Goal: Task Accomplishment & Management: Use online tool/utility

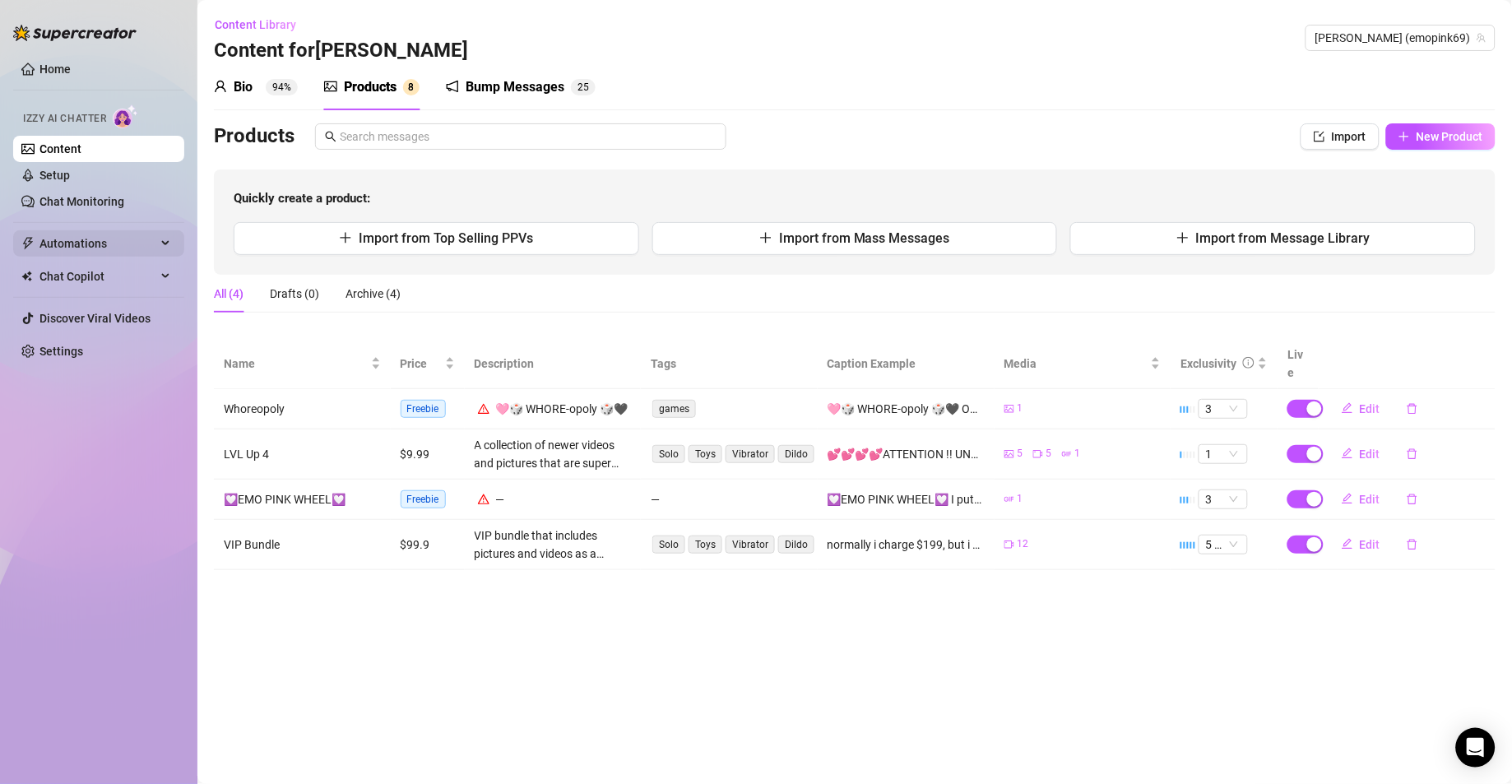
click at [89, 242] on span "Automations" at bounding box center [97, 243] width 116 height 26
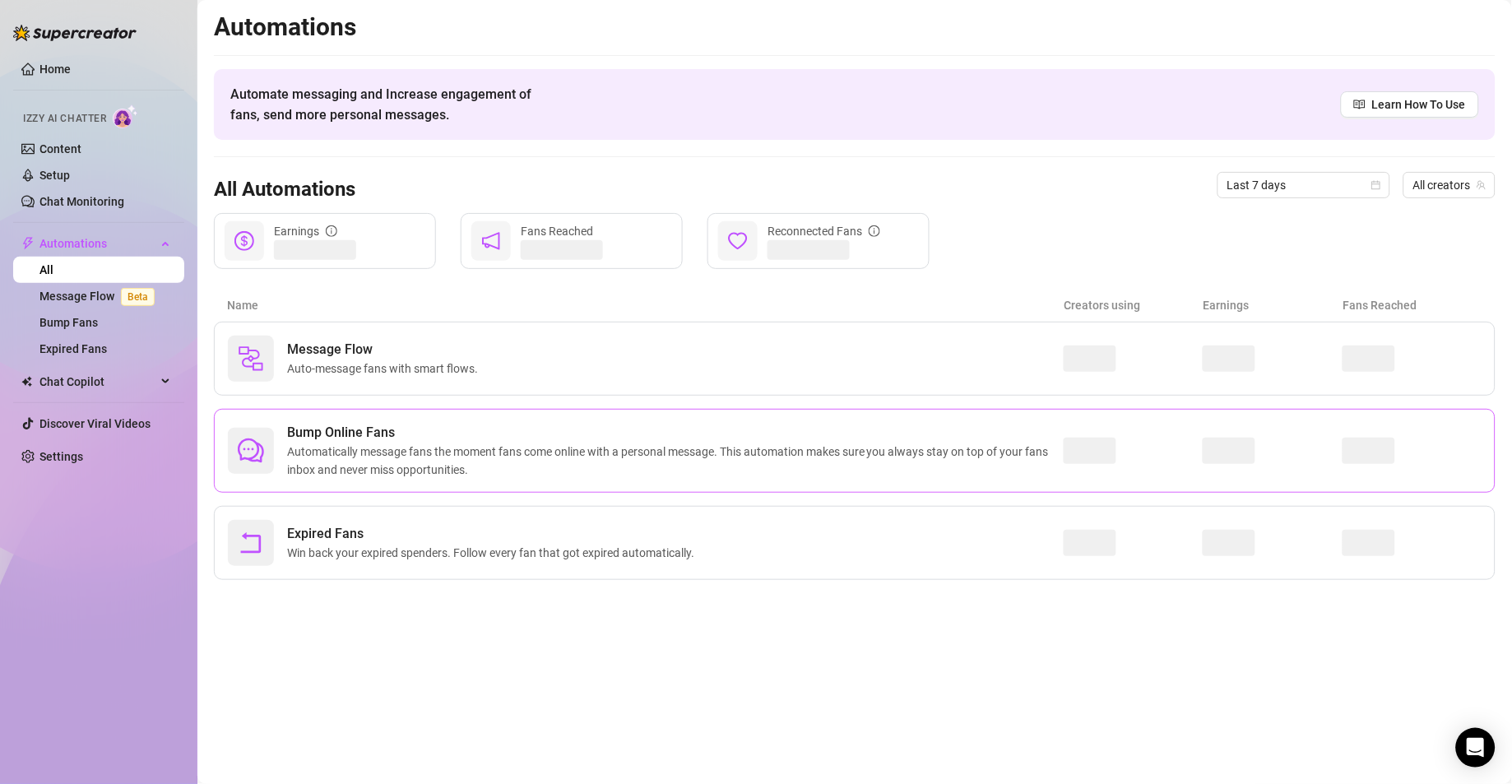
click at [469, 453] on span "Automatically message fans the moment fans come online with a personal message.…" at bounding box center [676, 460] width 777 height 36
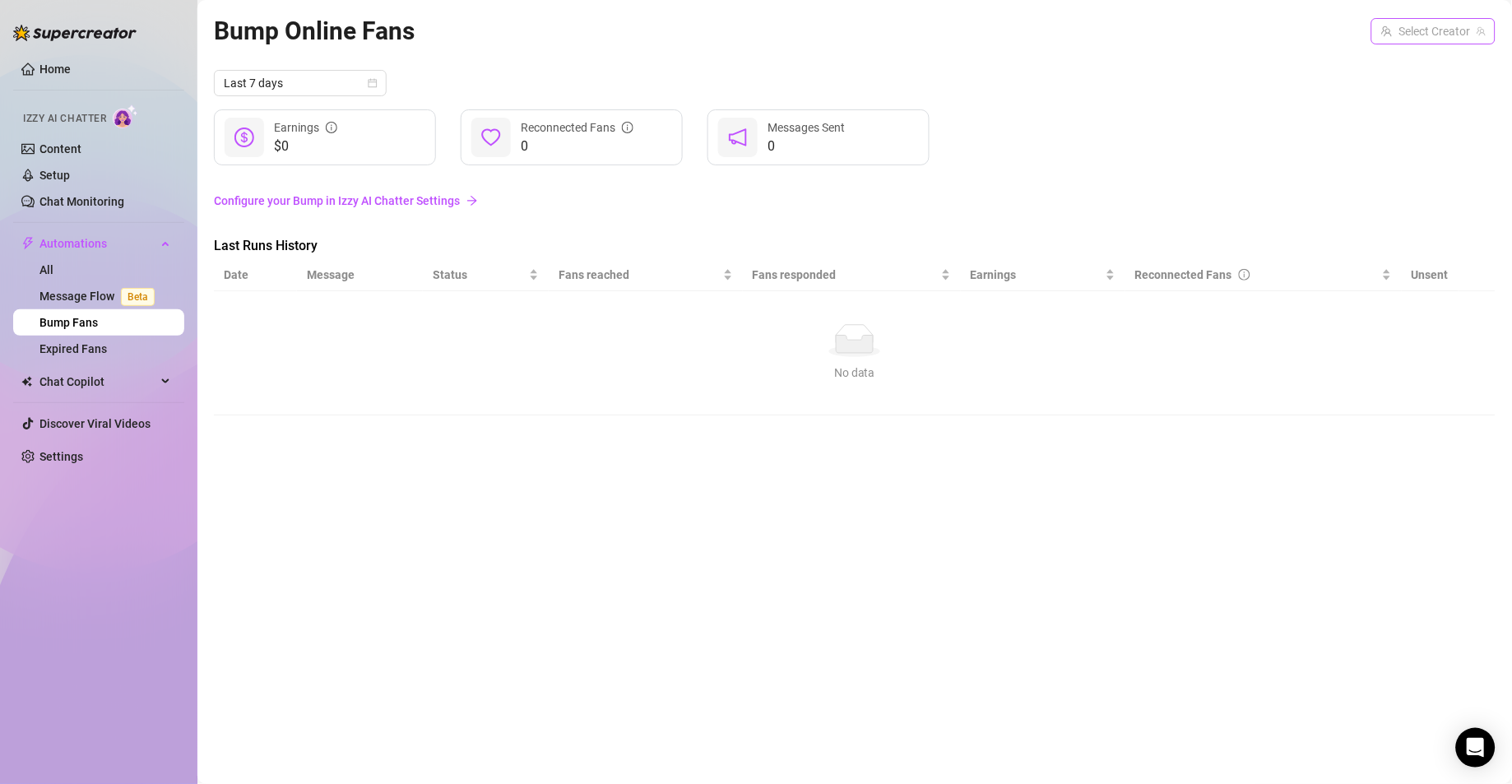
click at [1385, 36] on input "search" at bounding box center [1426, 30] width 90 height 24
click at [1390, 60] on span "[PERSON_NAME]" at bounding box center [1366, 65] width 88 height 19
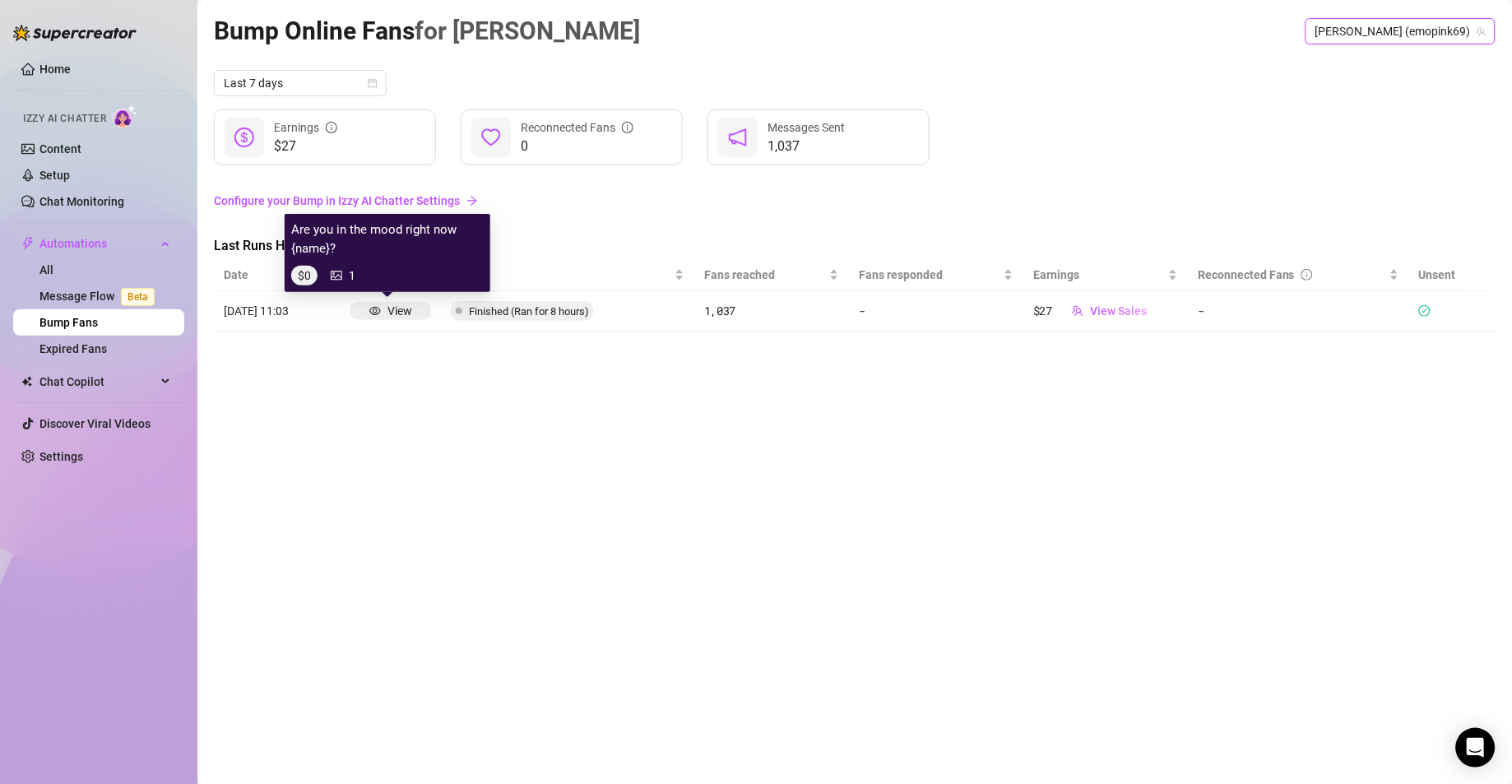
click at [410, 308] on div "View" at bounding box center [390, 311] width 80 height 19
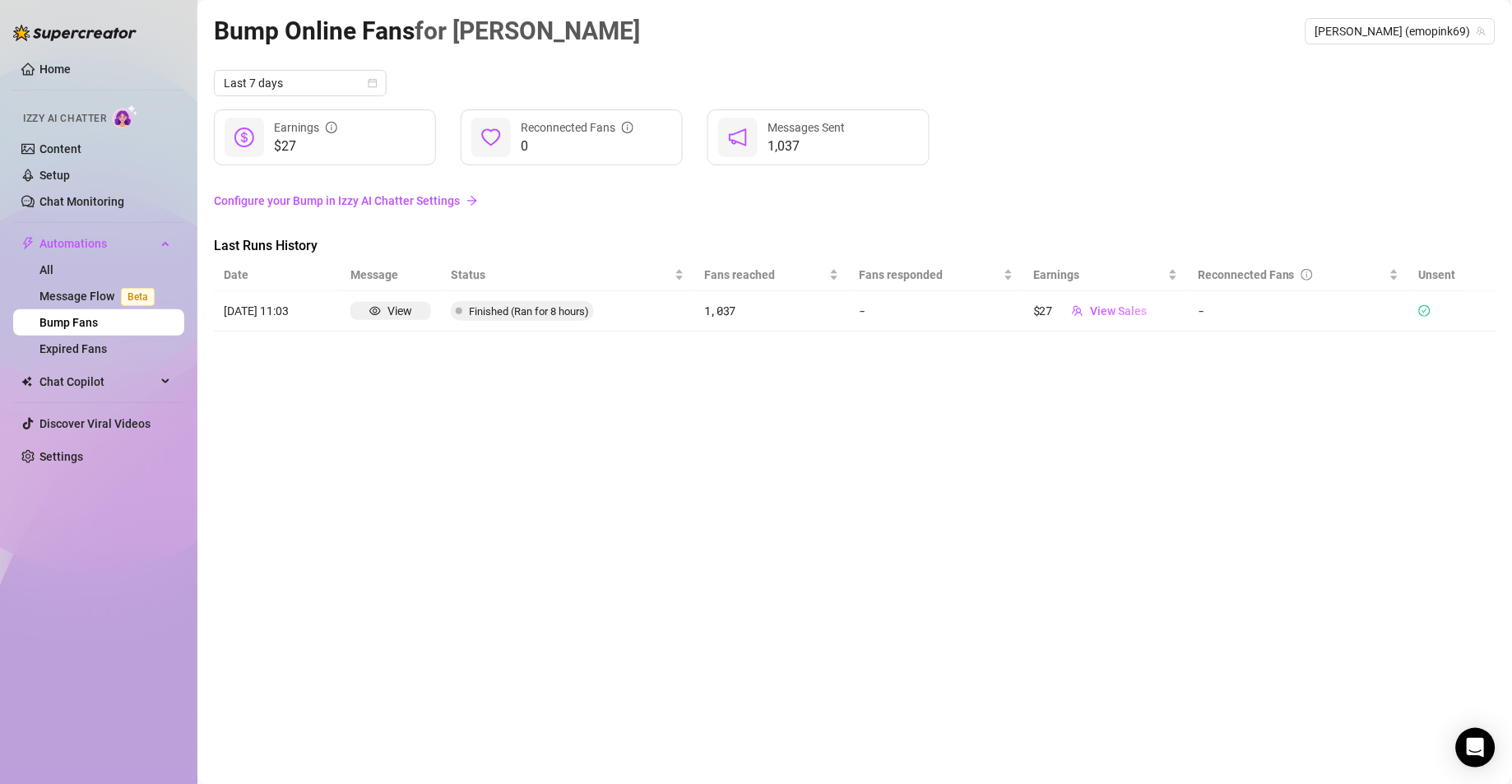
click at [254, 305] on article "[DATE] 11:03" at bounding box center [277, 311] width 107 height 19
click at [288, 137] on span "$27" at bounding box center [305, 147] width 64 height 20
click at [1105, 310] on span "View Sales" at bounding box center [1118, 310] width 57 height 13
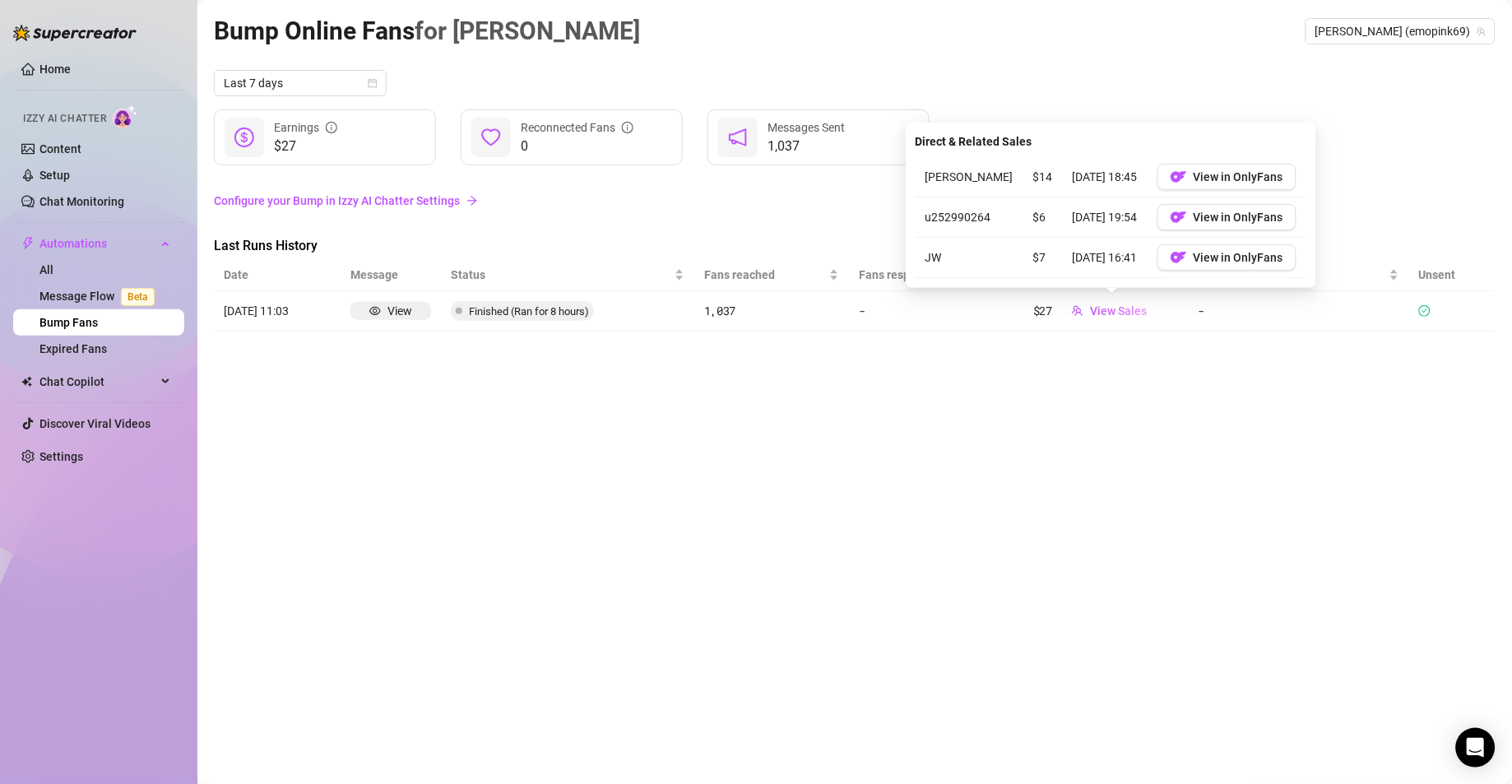
click at [1116, 372] on div "Bump Online Fans for [PERSON_NAME] [PERSON_NAME] (emopink69) Last 7 days $27 Ea…" at bounding box center [855, 372] width 1281 height 722
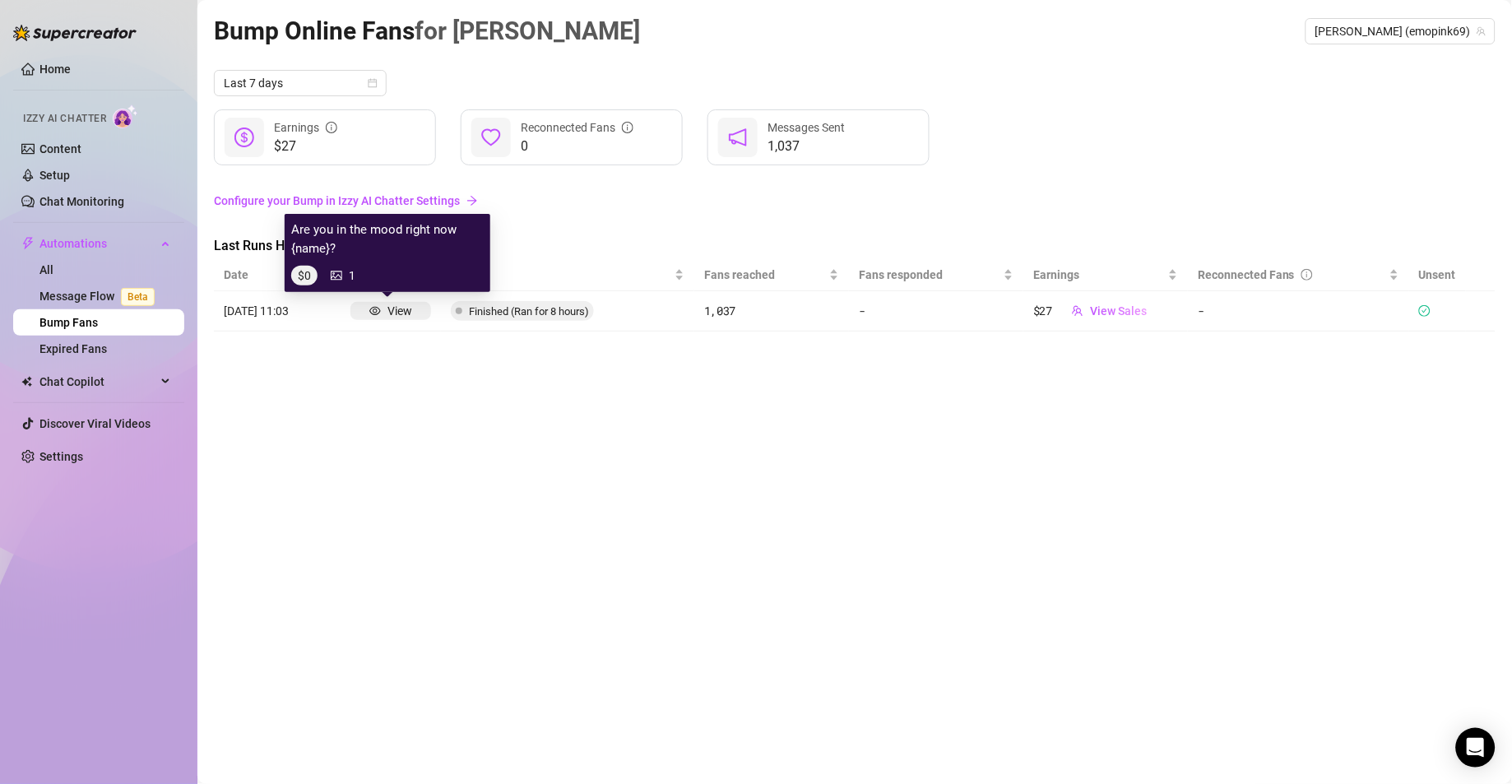
click at [397, 311] on div "View" at bounding box center [399, 311] width 24 height 19
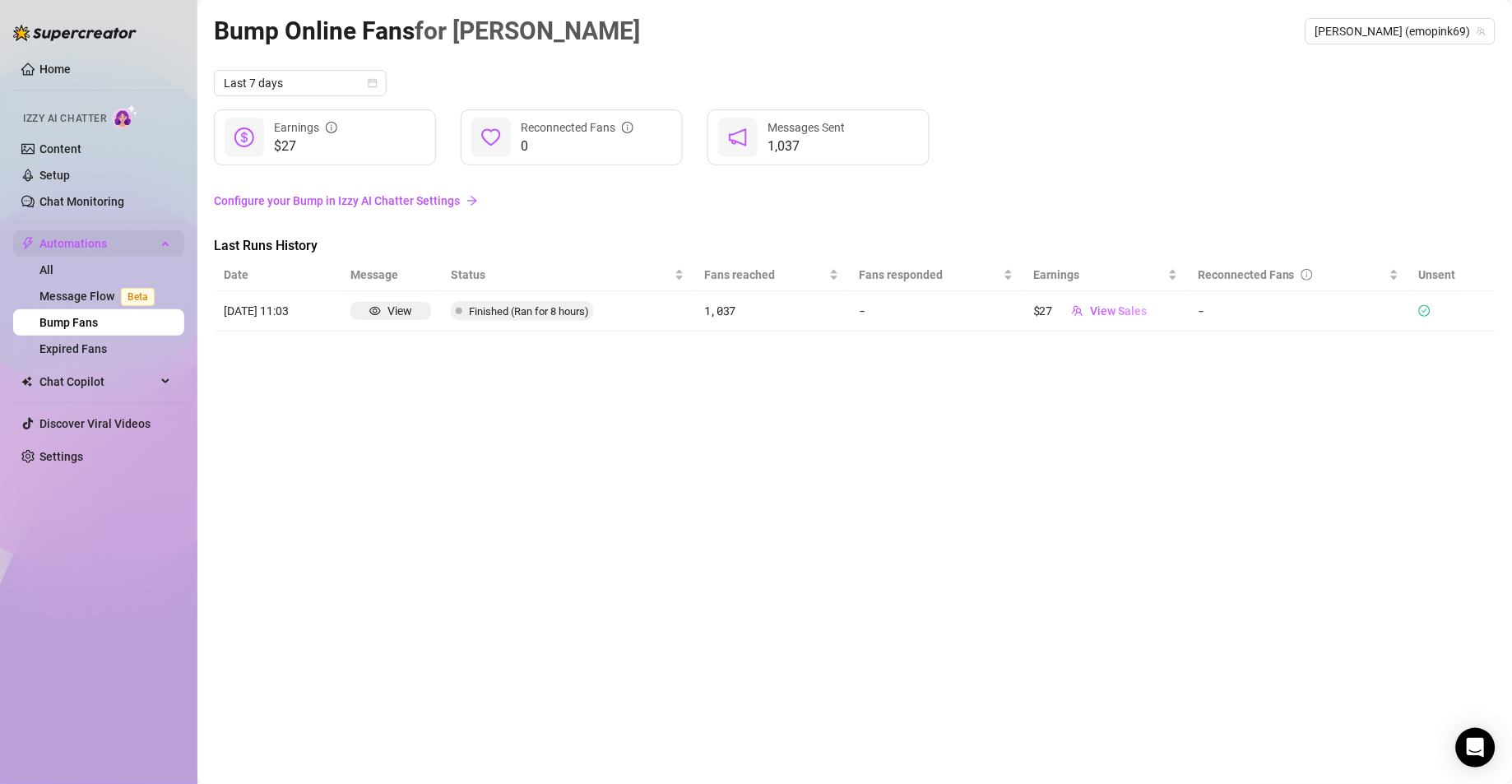
click at [90, 245] on span "Automations" at bounding box center [97, 243] width 116 height 26
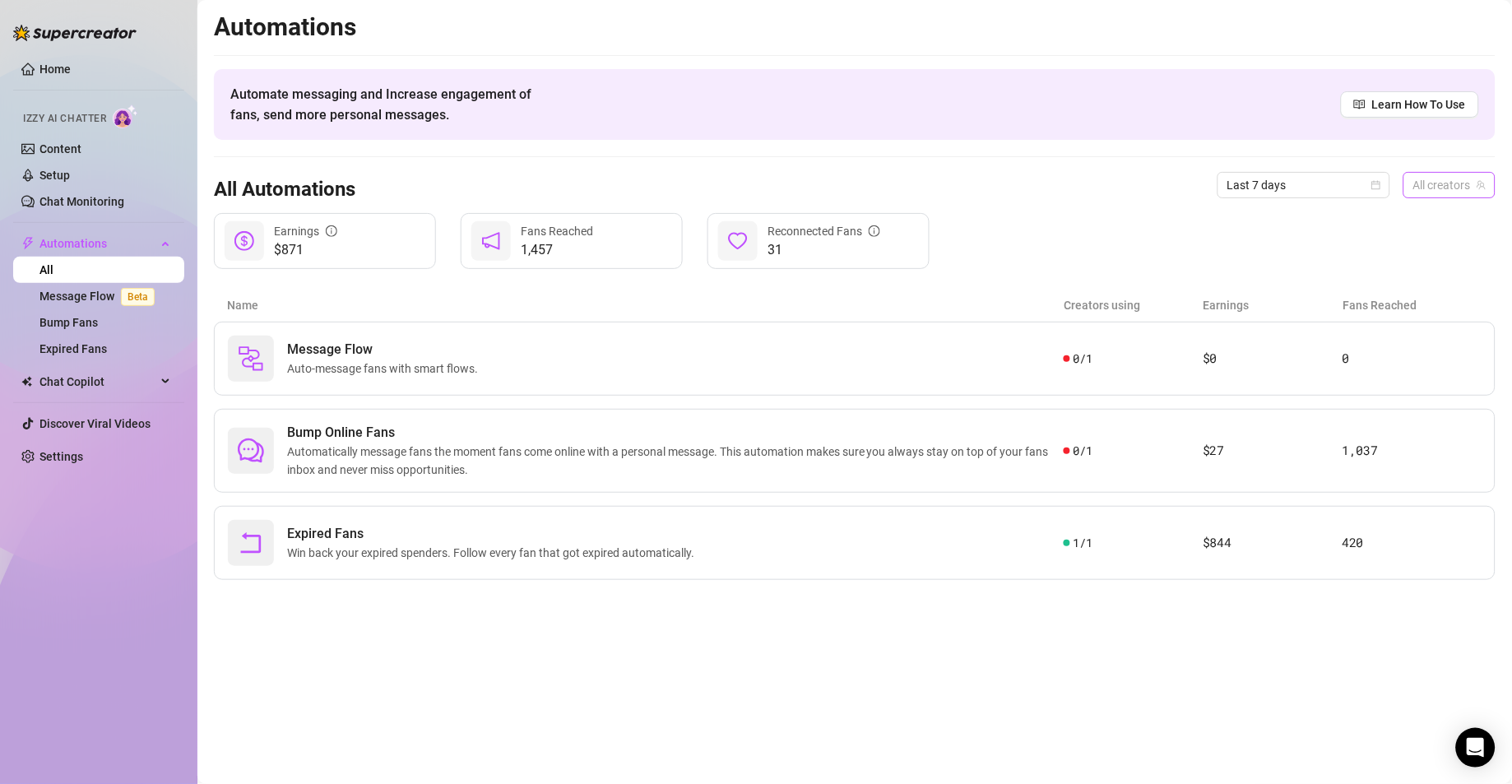
click at [1455, 178] on span "All creators" at bounding box center [1449, 185] width 72 height 24
click at [1406, 238] on span "[PERSON_NAME]" at bounding box center [1366, 245] width 88 height 19
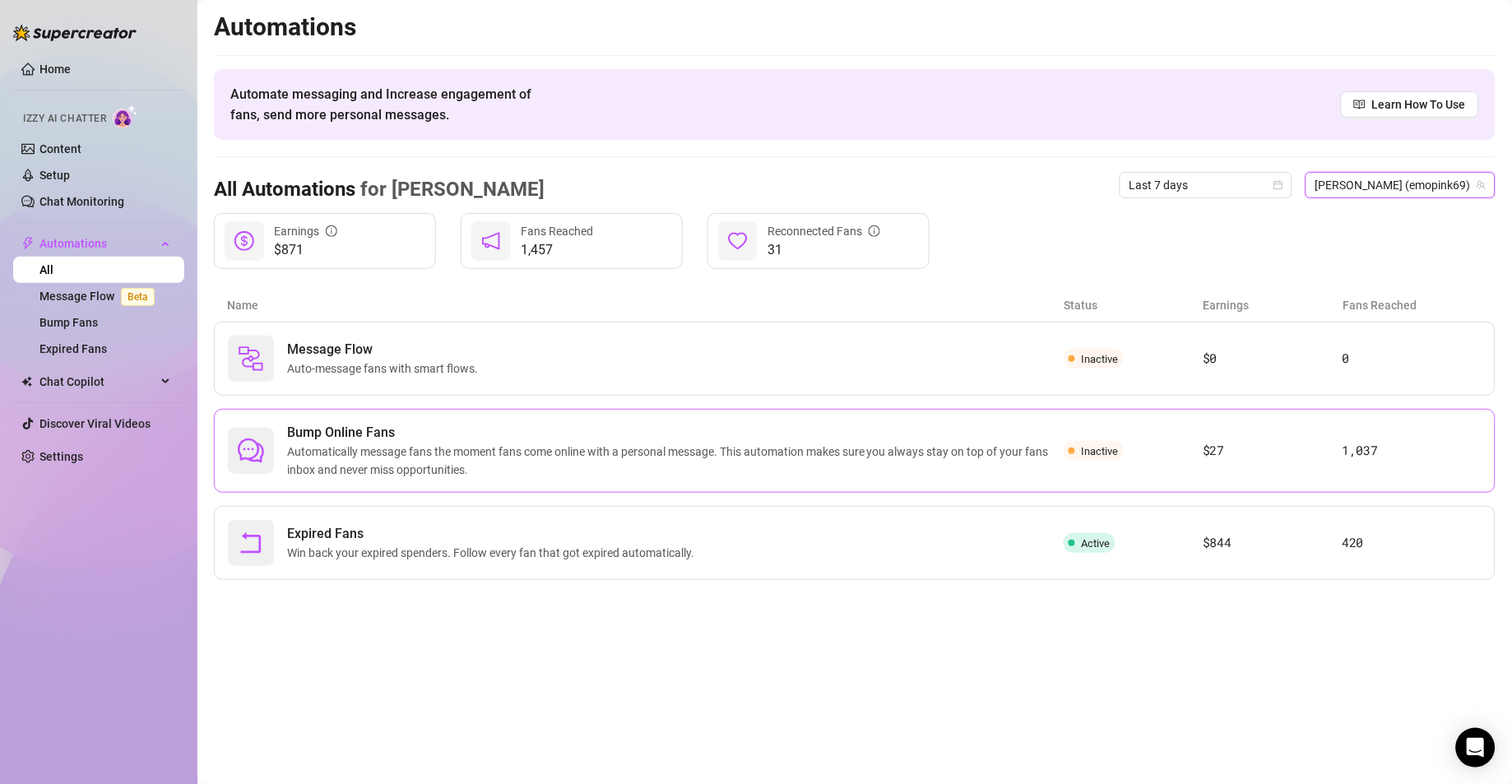
click at [1067, 443] on div "Inactive" at bounding box center [1134, 451] width 139 height 20
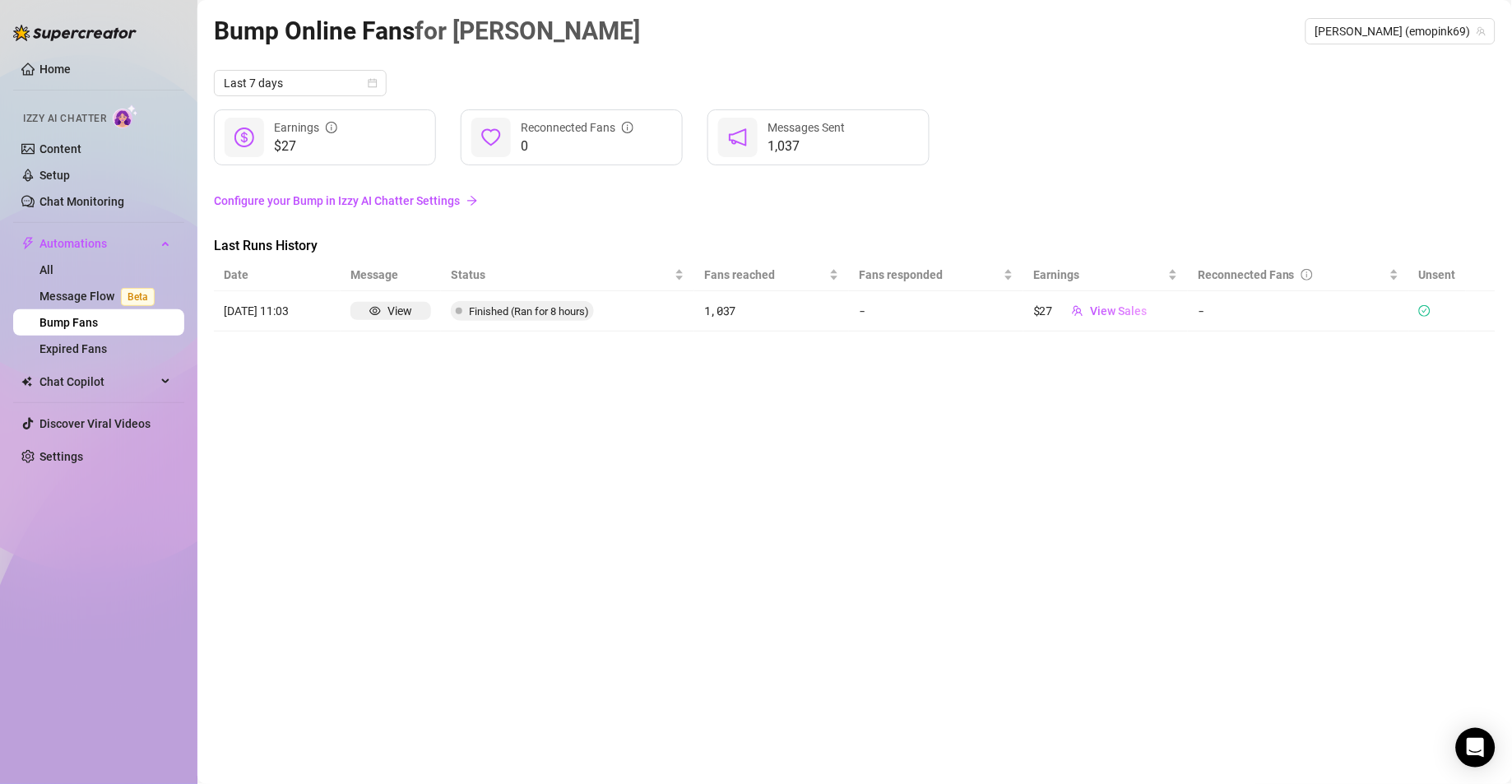
drag, startPoint x: 670, startPoint y: 322, endPoint x: 257, endPoint y: 300, distance: 413.6
click at [257, 300] on td "[DATE] 11:03" at bounding box center [278, 311] width 127 height 40
click at [232, 308] on article "[DATE] 11:03" at bounding box center [277, 311] width 107 height 19
click at [297, 326] on td "[DATE] 11:03" at bounding box center [278, 311] width 127 height 40
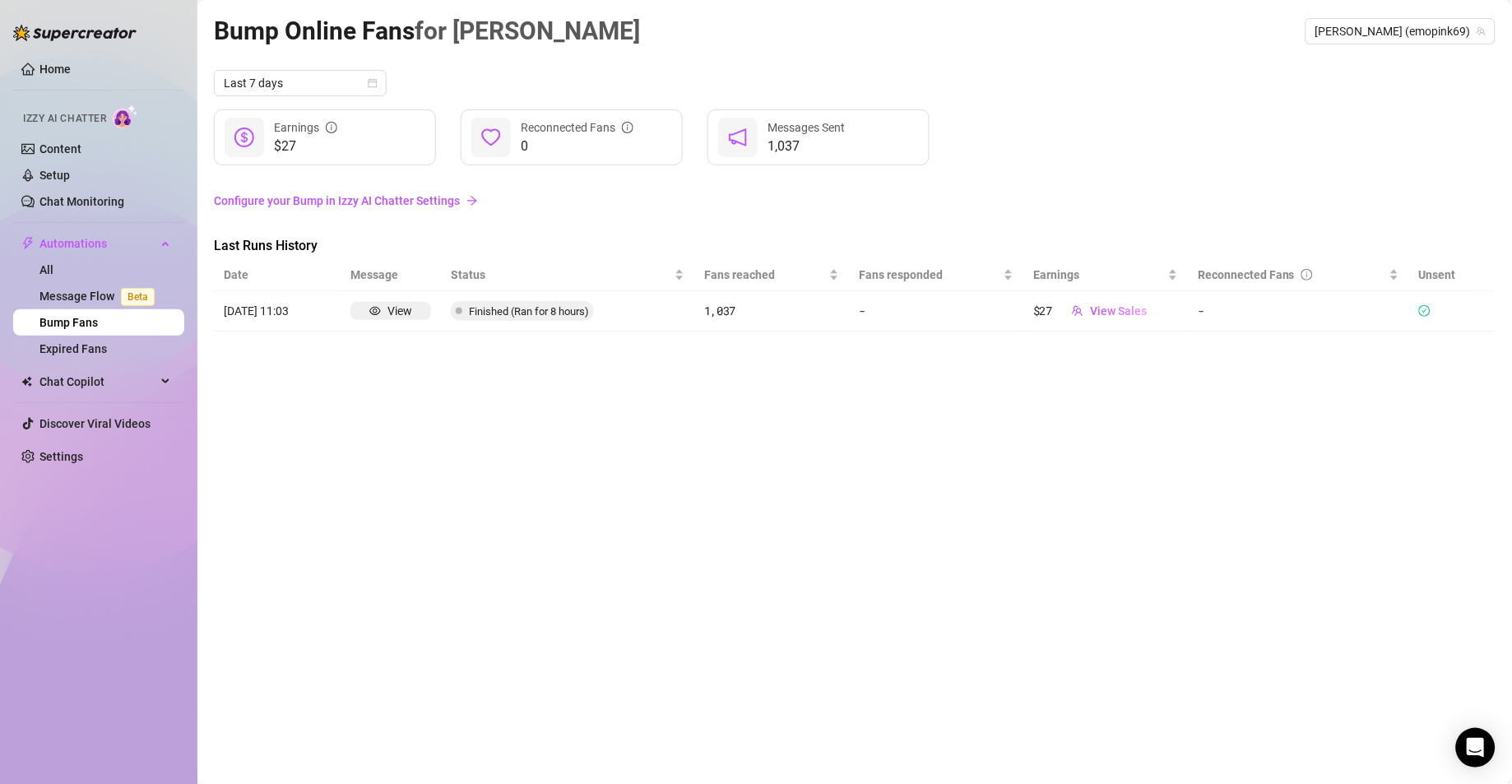
click at [380, 200] on link "Configure your Bump in Izzy AI Chatter Settings" at bounding box center [855, 200] width 1281 height 19
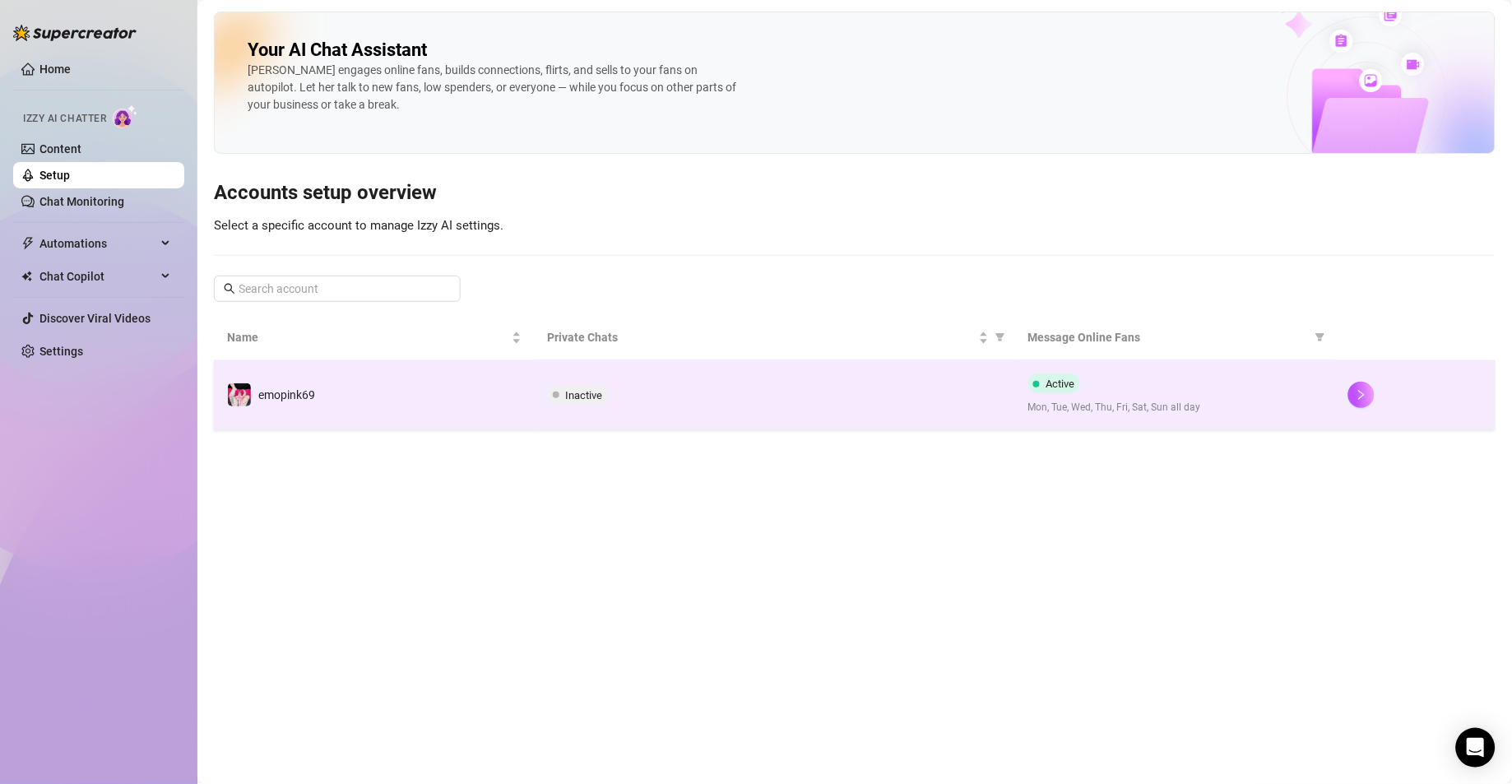
click at [563, 391] on span "Inactive" at bounding box center [577, 395] width 60 height 20
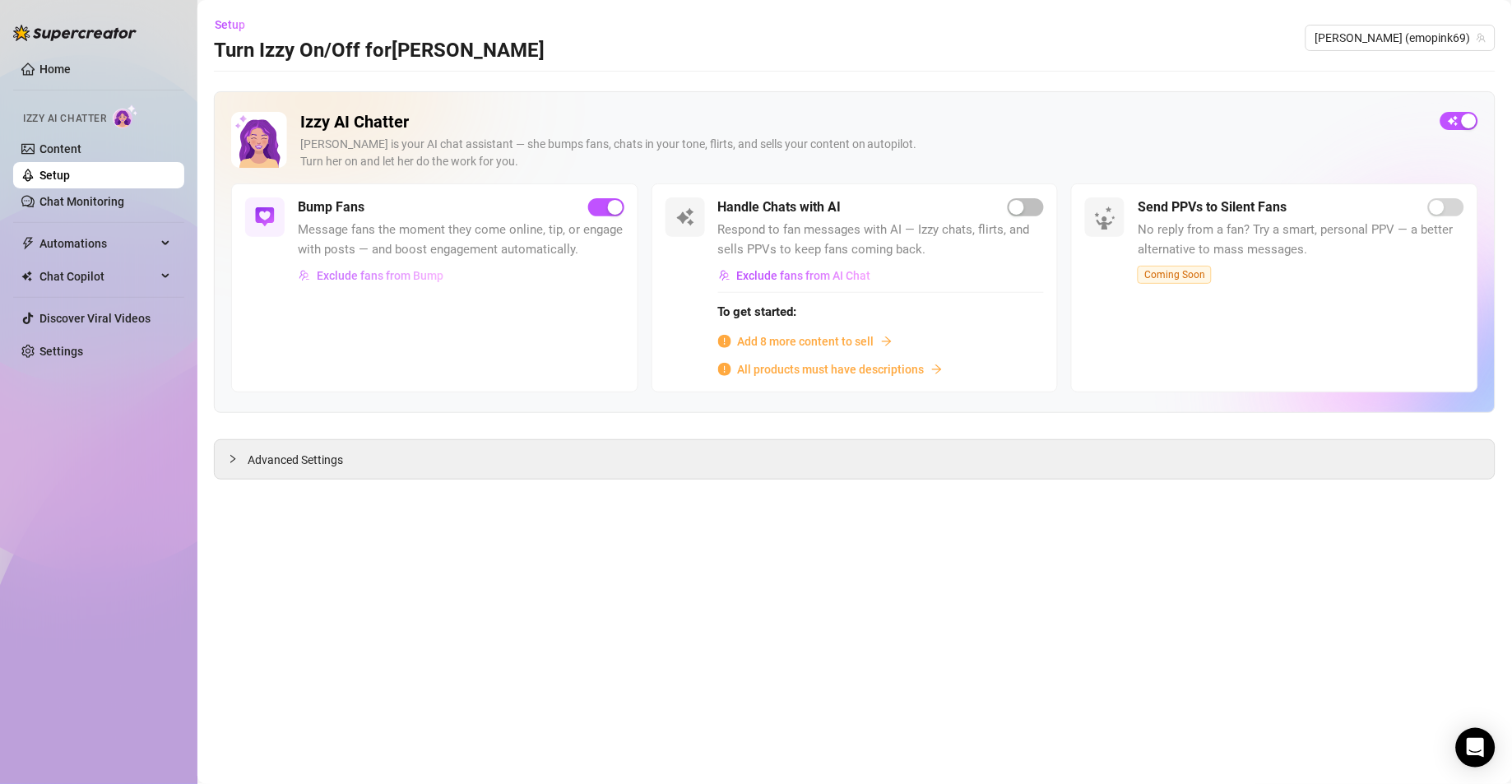
click at [386, 275] on span "Exclude fans from Bump" at bounding box center [380, 275] width 127 height 13
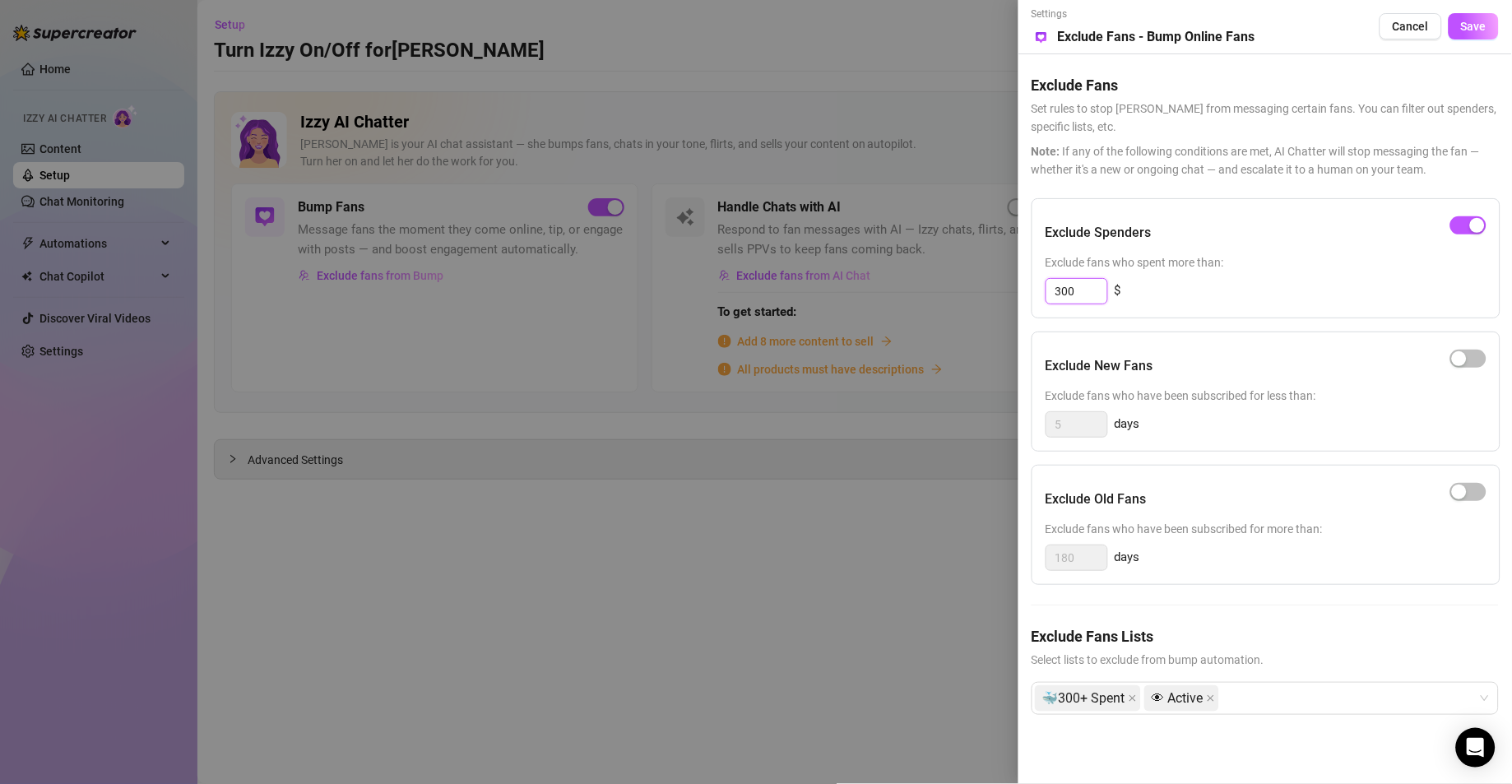
drag, startPoint x: 1096, startPoint y: 291, endPoint x: 1008, endPoint y: 297, distance: 88.2
click at [1008, 297] on div "Settings Preview Exclude Fans - Bump Online Fans Cancel Save Exclude Fans Set r…" at bounding box center [756, 392] width 1512 height 784
type input "500"
click at [1234, 287] on div "500 $" at bounding box center [1266, 290] width 441 height 26
click at [1134, 701] on icon "close" at bounding box center [1133, 698] width 8 height 8
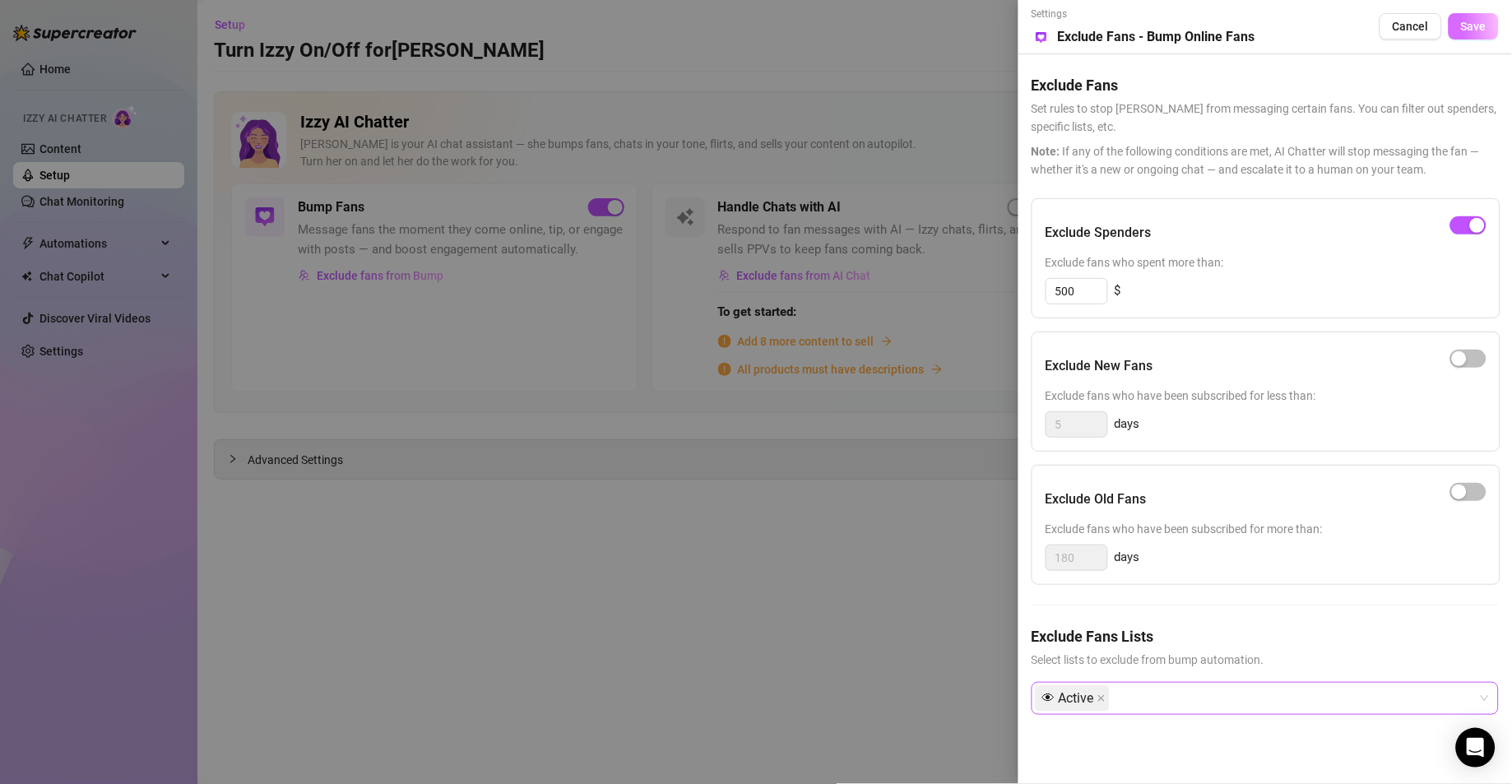
click at [1472, 28] on span "Save" at bounding box center [1474, 25] width 25 height 13
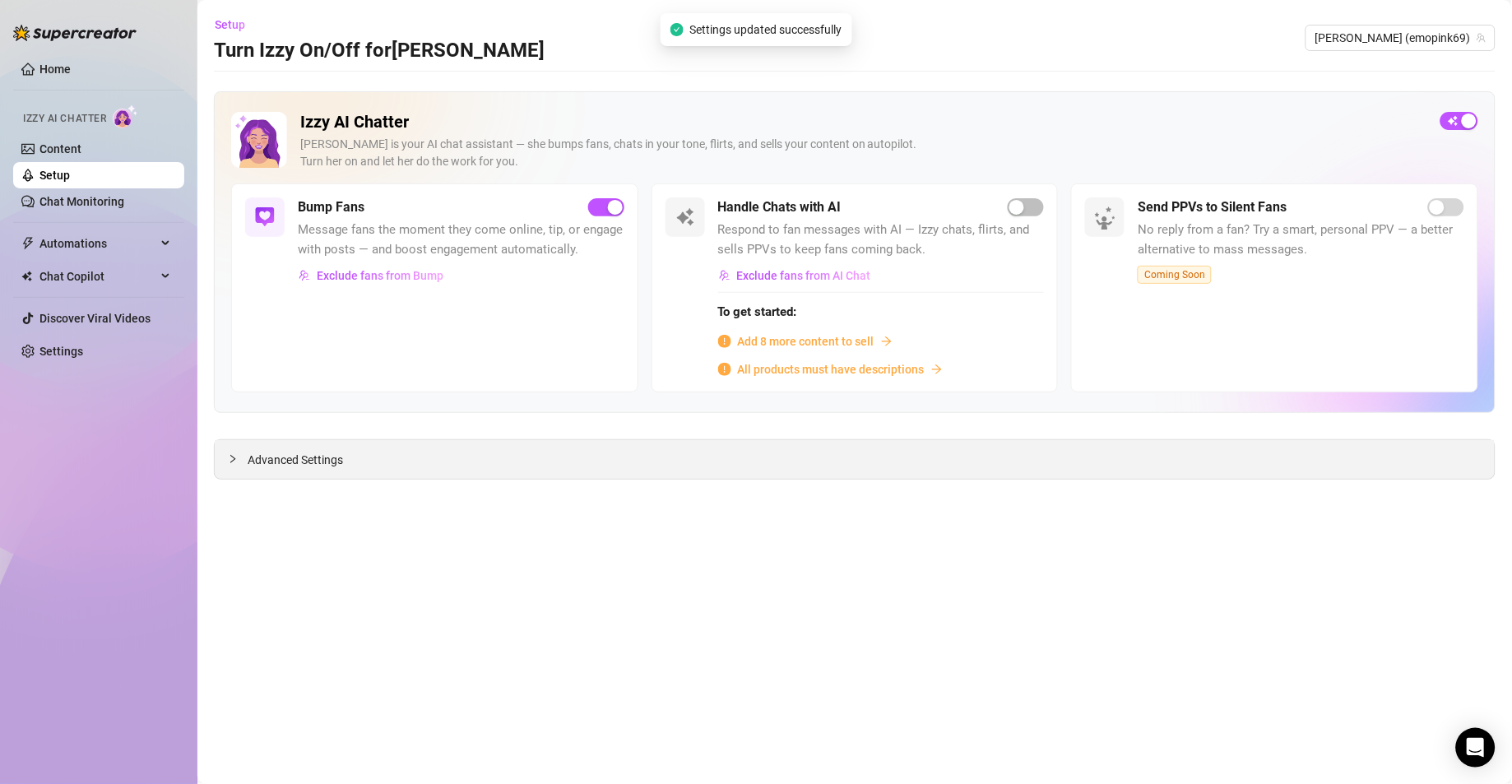
click at [335, 463] on span "Advanced Settings" at bounding box center [295, 459] width 96 height 19
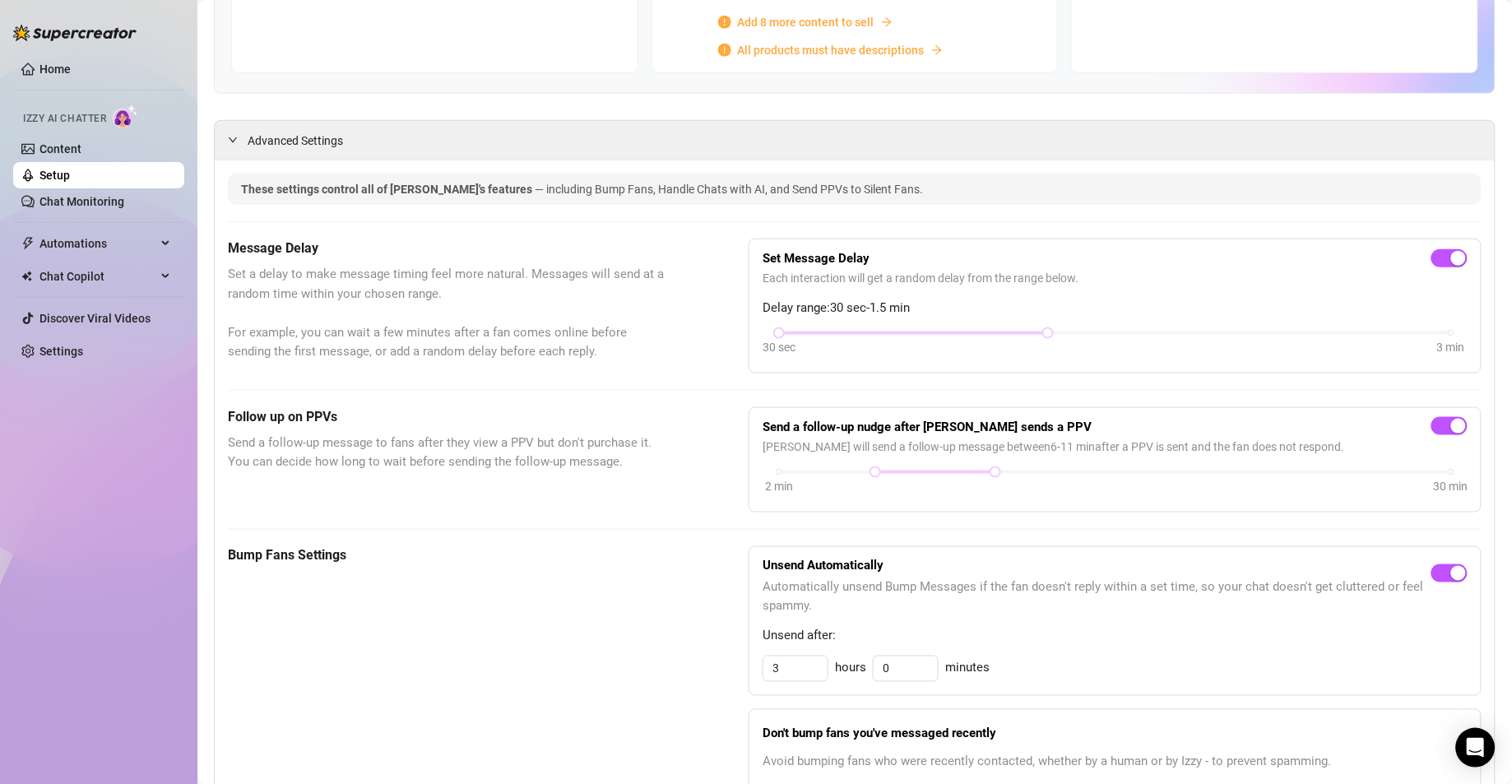
scroll to position [324, 0]
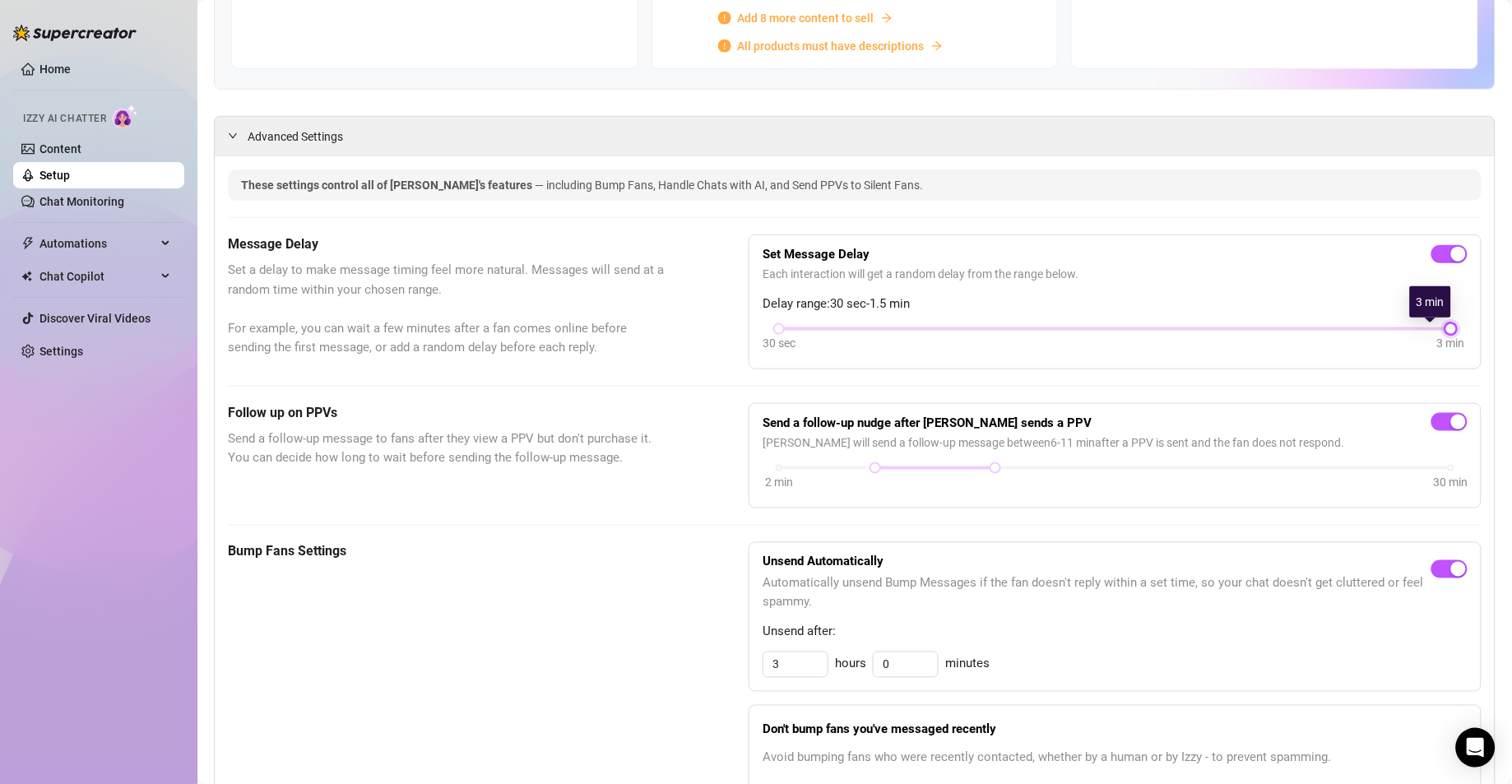
drag, startPoint x: 1033, startPoint y: 329, endPoint x: 1449, endPoint y: 337, distance: 416.1
click at [1449, 337] on div "Set Message Delay Each interaction will get a random delay from the range below…" at bounding box center [1114, 302] width 733 height 135
drag, startPoint x: 1428, startPoint y: 335, endPoint x: 1178, endPoint y: 328, distance: 250.1
click at [1178, 328] on div "30 sec 3 min" at bounding box center [1115, 327] width 672 height 7
drag, startPoint x: 1430, startPoint y: 329, endPoint x: 1032, endPoint y: 334, distance: 398.0
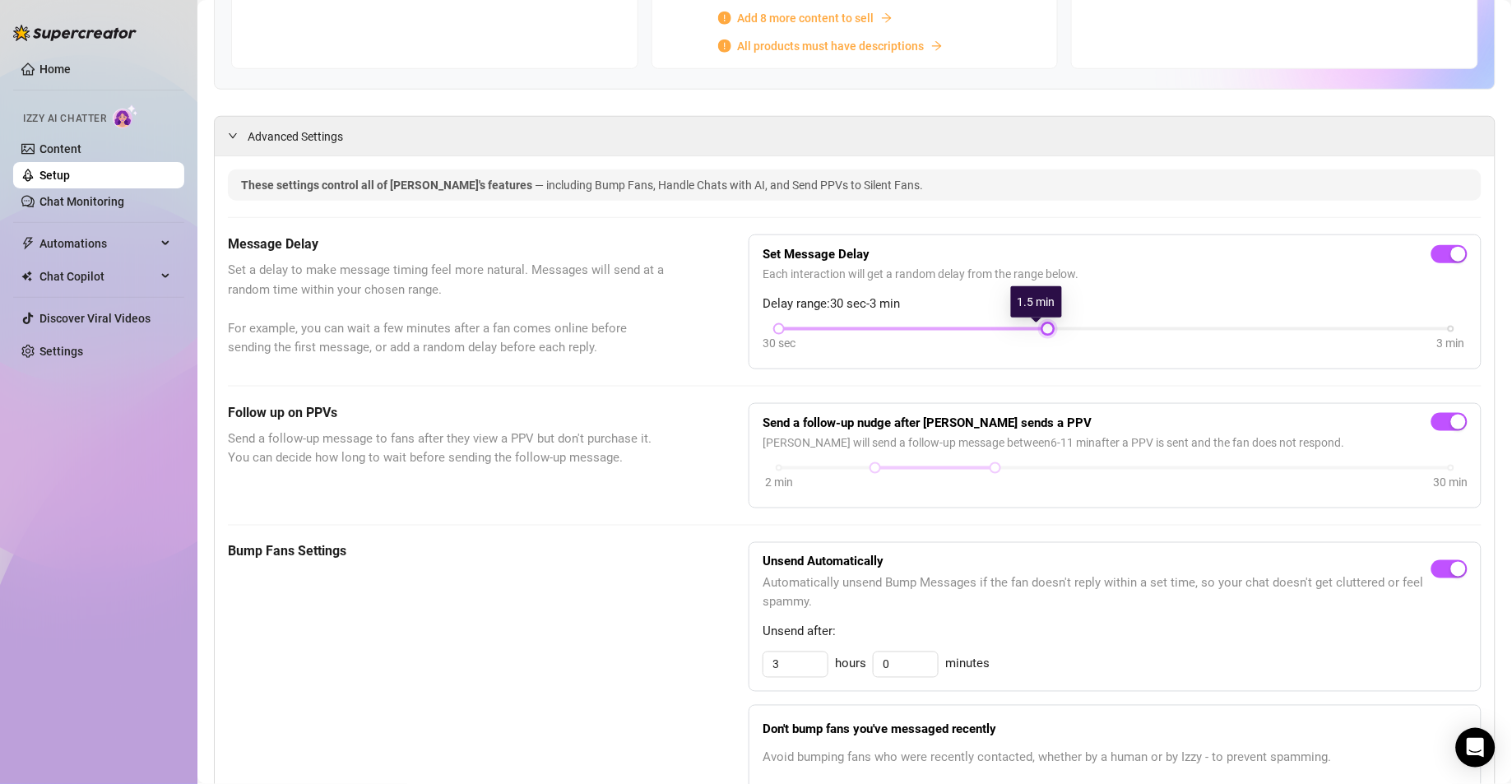
click at [1044, 333] on div at bounding box center [1047, 328] width 8 height 8
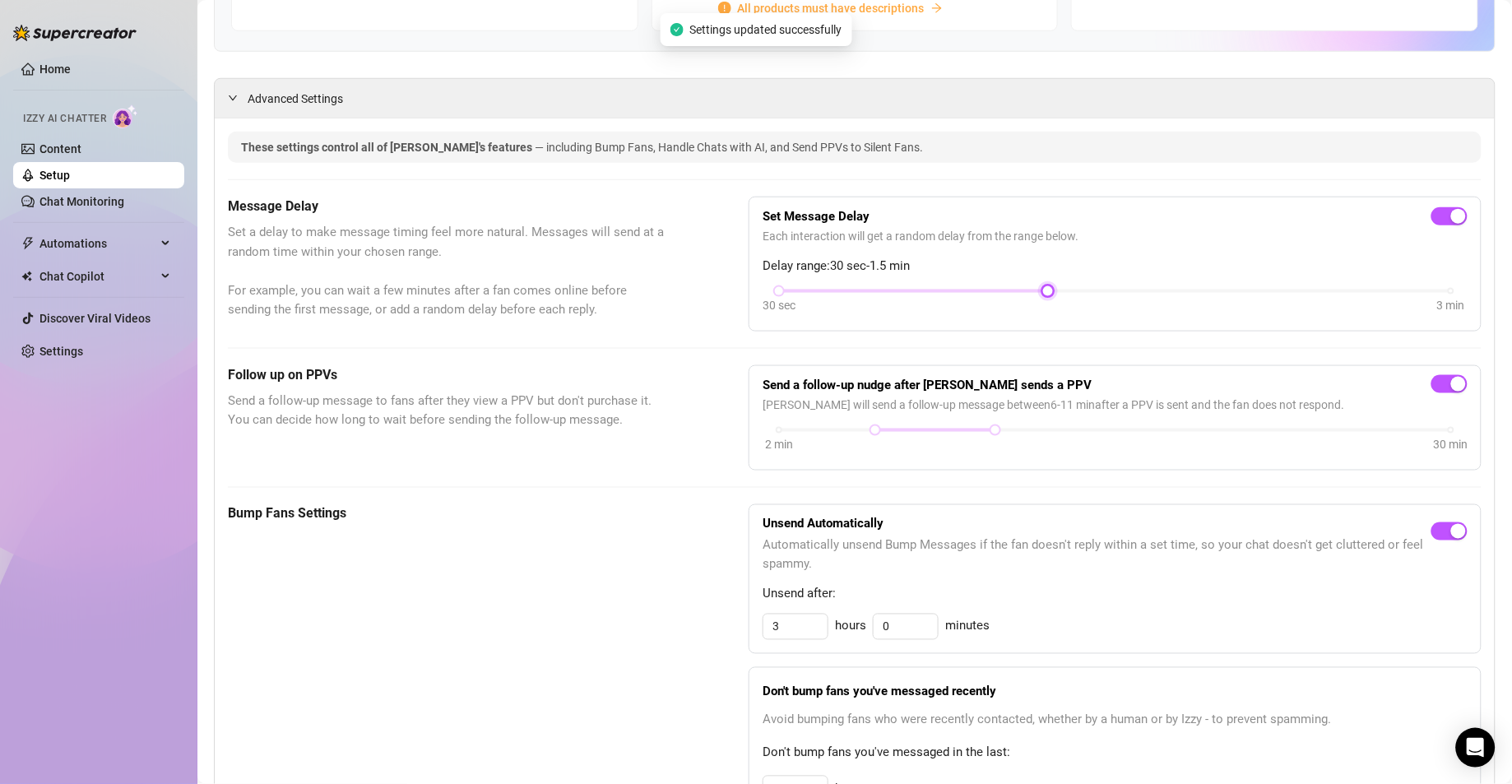
scroll to position [406, 0]
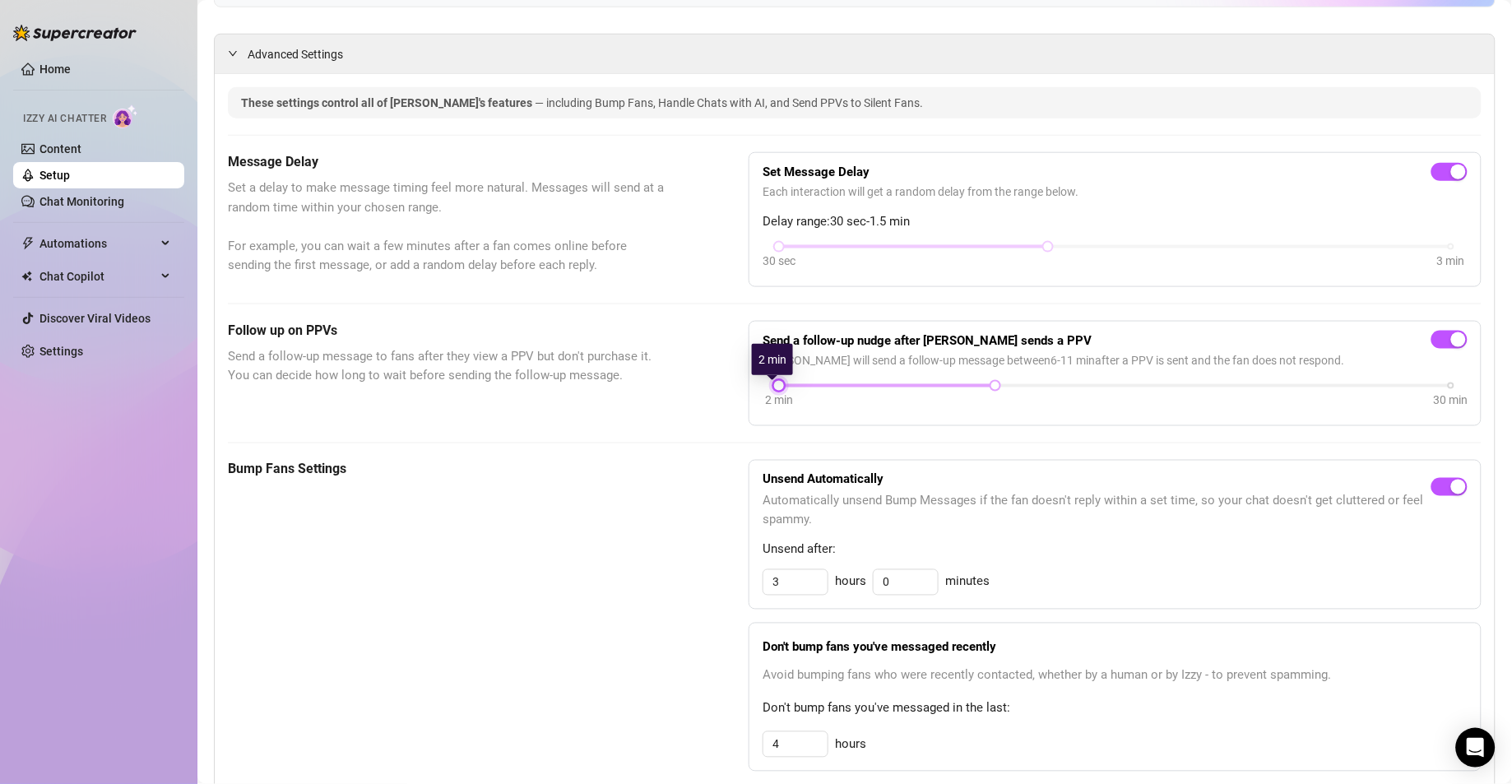
drag, startPoint x: 870, startPoint y: 389, endPoint x: 772, endPoint y: 394, distance: 98.1
click at [779, 387] on div "2 min 30 min" at bounding box center [1115, 383] width 672 height 7
drag, startPoint x: 981, startPoint y: 385, endPoint x: 824, endPoint y: 394, distance: 157.3
click at [824, 390] on div at bounding box center [827, 385] width 8 height 8
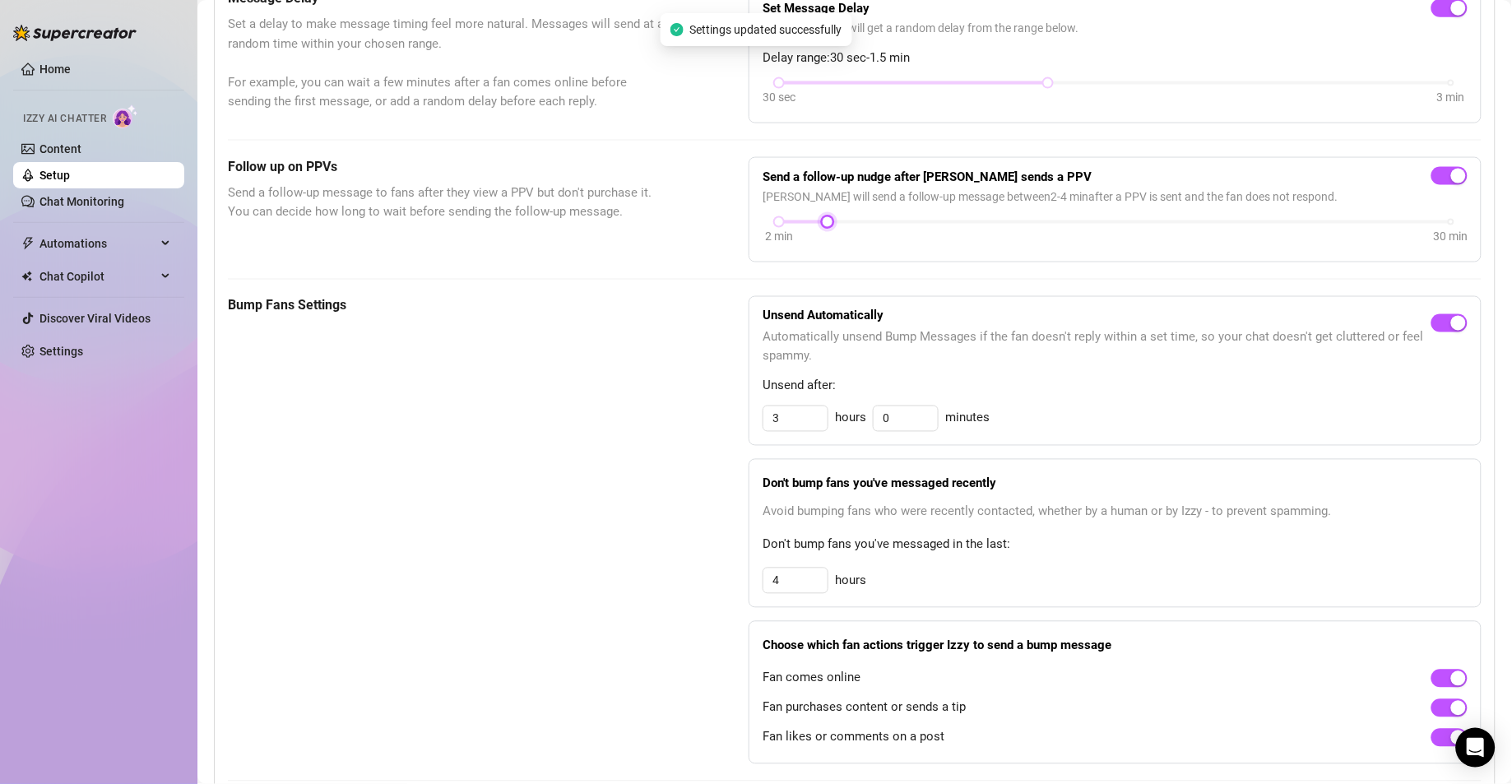
scroll to position [612, 0]
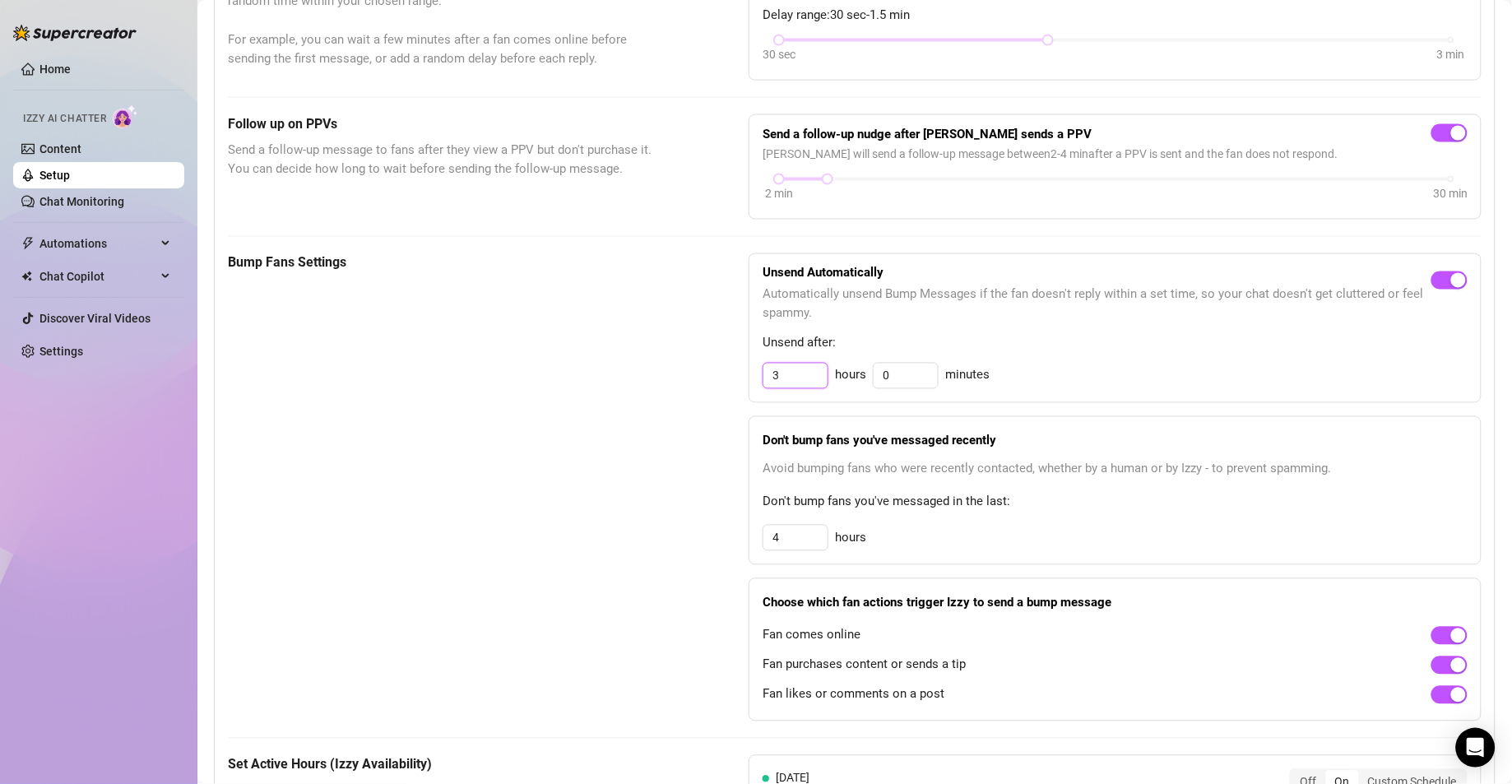
click at [794, 383] on input "3" at bounding box center [796, 375] width 65 height 24
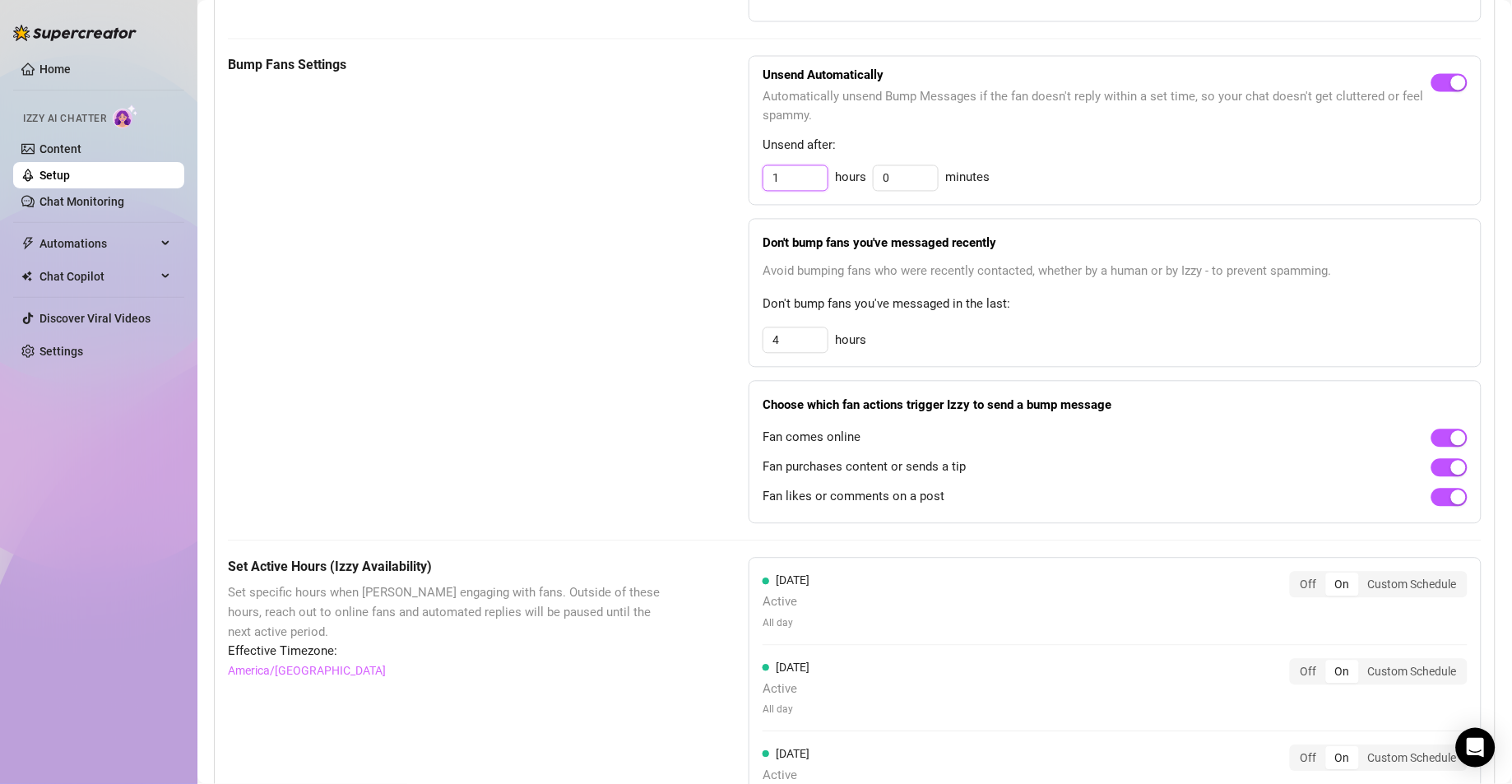
scroll to position [851, 0]
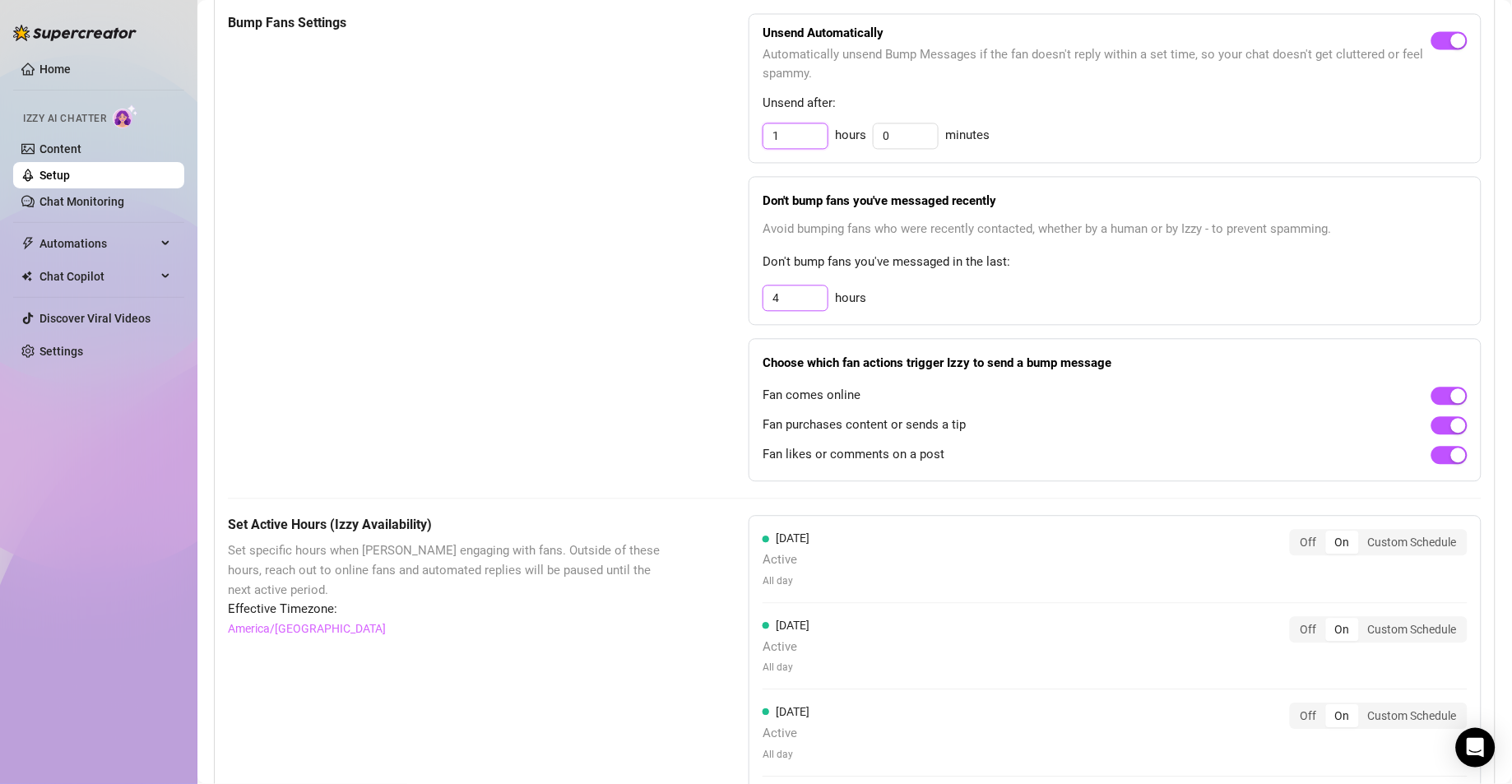
type input "1"
click at [801, 306] on input "4" at bounding box center [796, 298] width 65 height 24
click at [1273, 312] on div "4 hours" at bounding box center [1115, 298] width 705 height 26
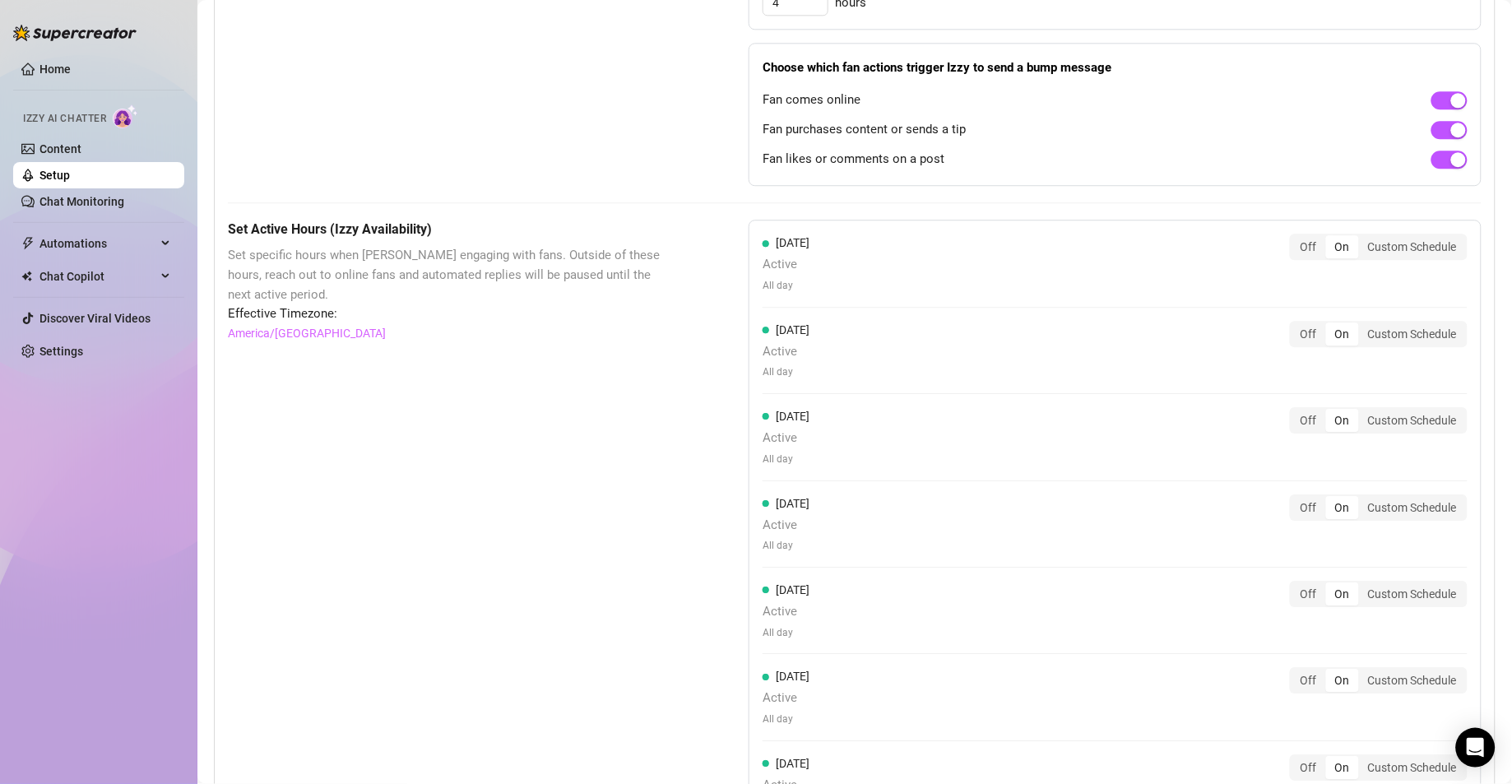
scroll to position [1151, 0]
click at [1326, 248] on div "On" at bounding box center [1343, 243] width 33 height 23
click at [1330, 235] on input "On" at bounding box center [1330, 235] width 0 height 0
click at [1328, 338] on div "On" at bounding box center [1343, 330] width 33 height 23
click at [1330, 322] on input "On" at bounding box center [1330, 322] width 0 height 0
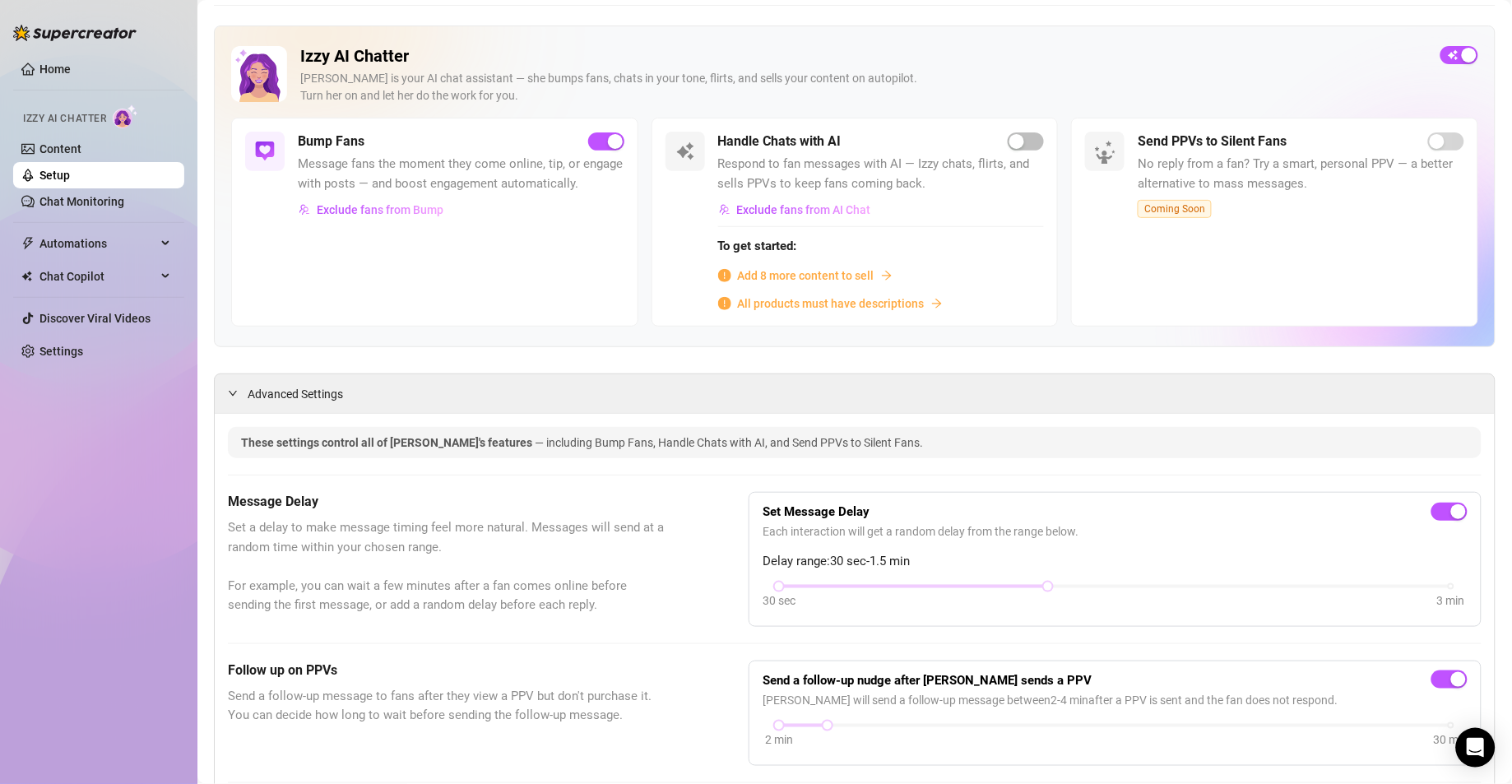
scroll to position [0, 0]
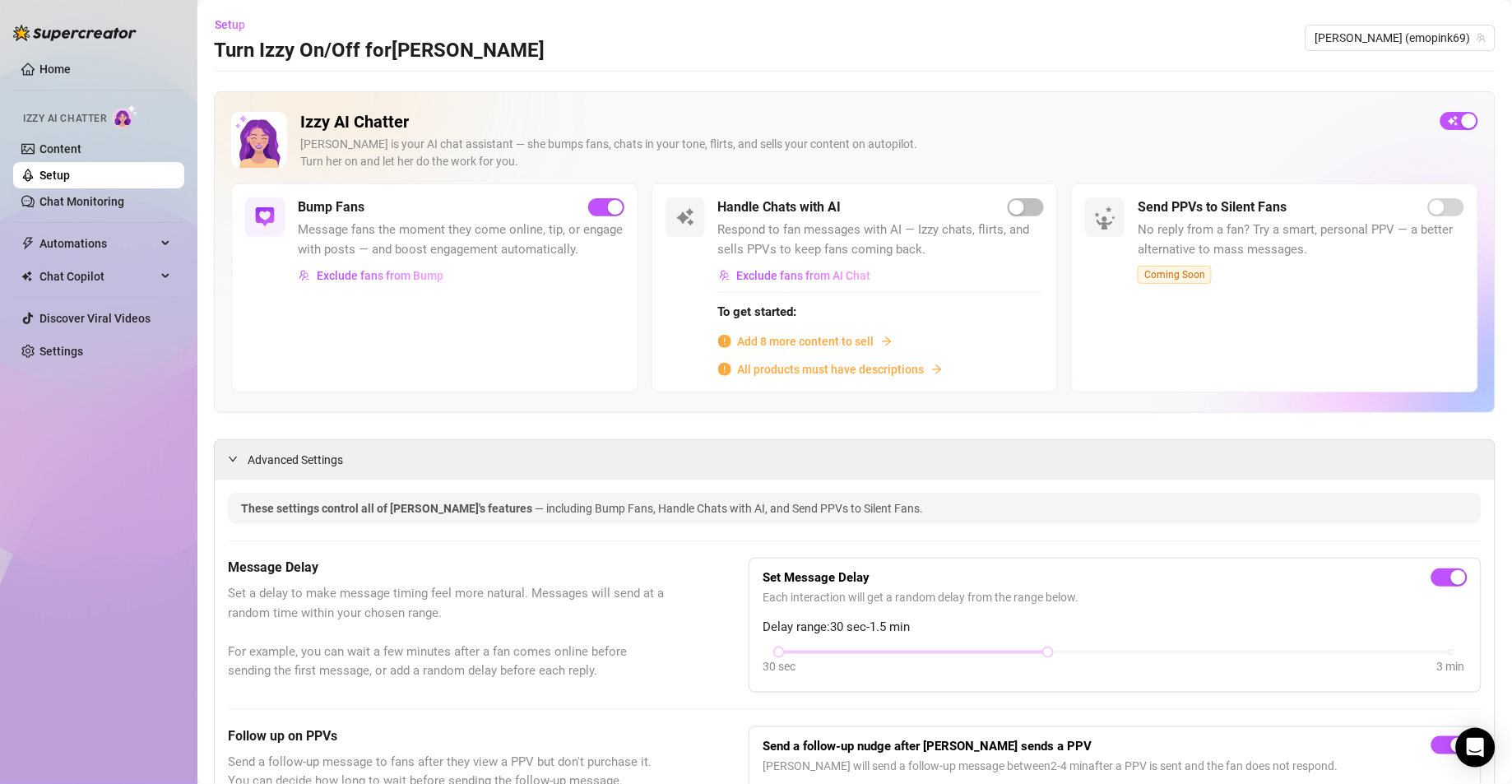
click at [868, 374] on span "All products must have descriptions" at bounding box center [830, 369] width 187 height 19
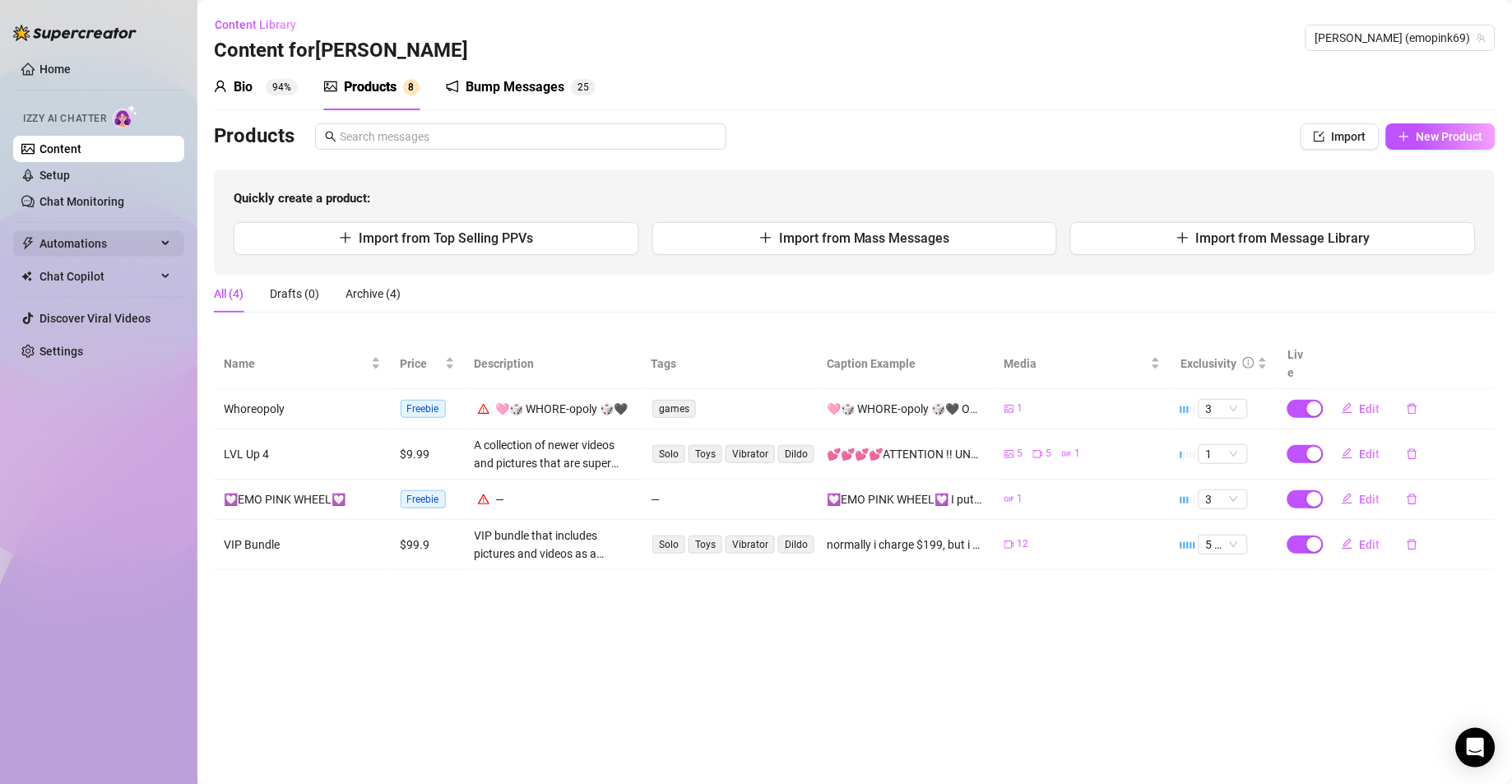
click at [66, 240] on span "Automations" at bounding box center [97, 243] width 116 height 26
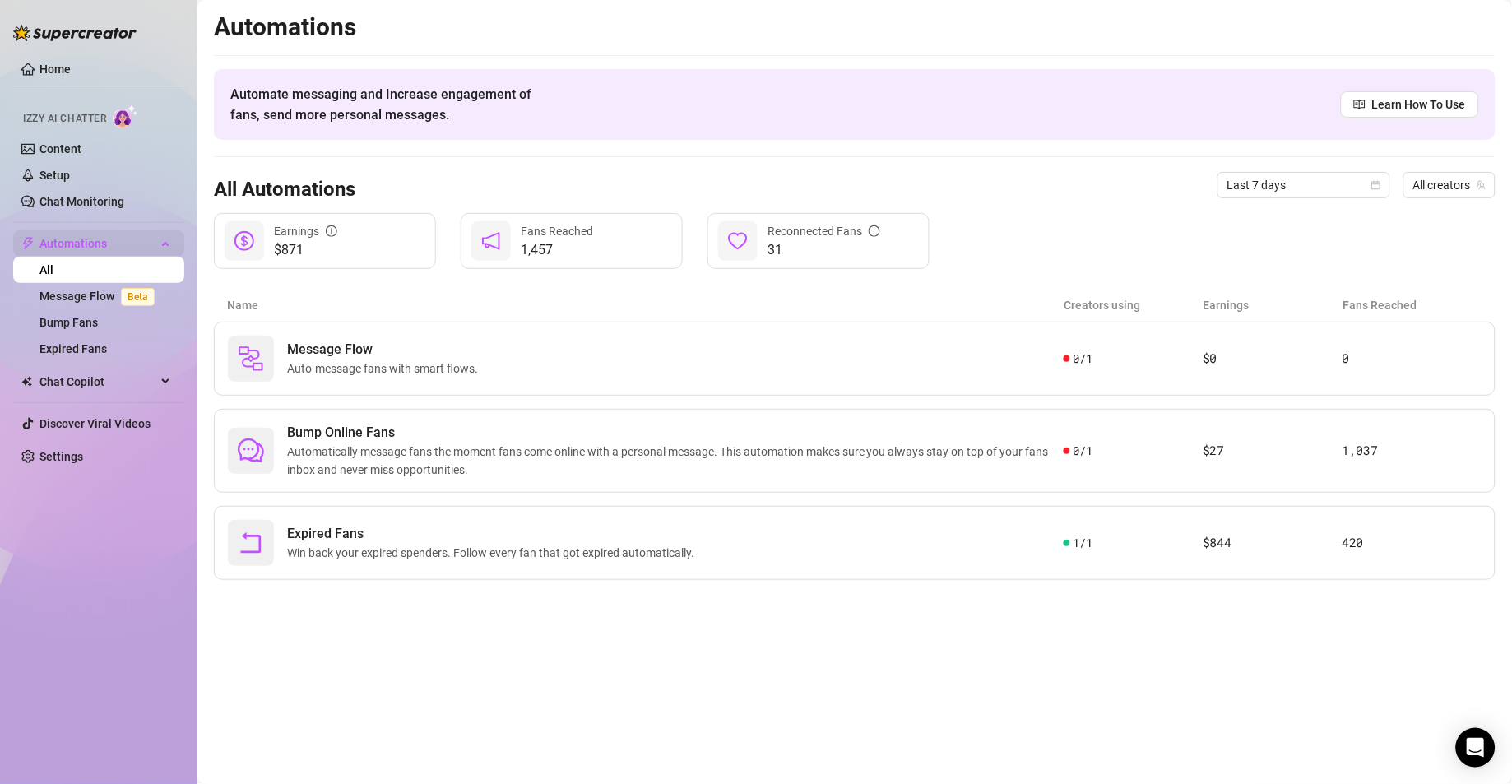
click at [65, 248] on span "Automations" at bounding box center [97, 243] width 116 height 26
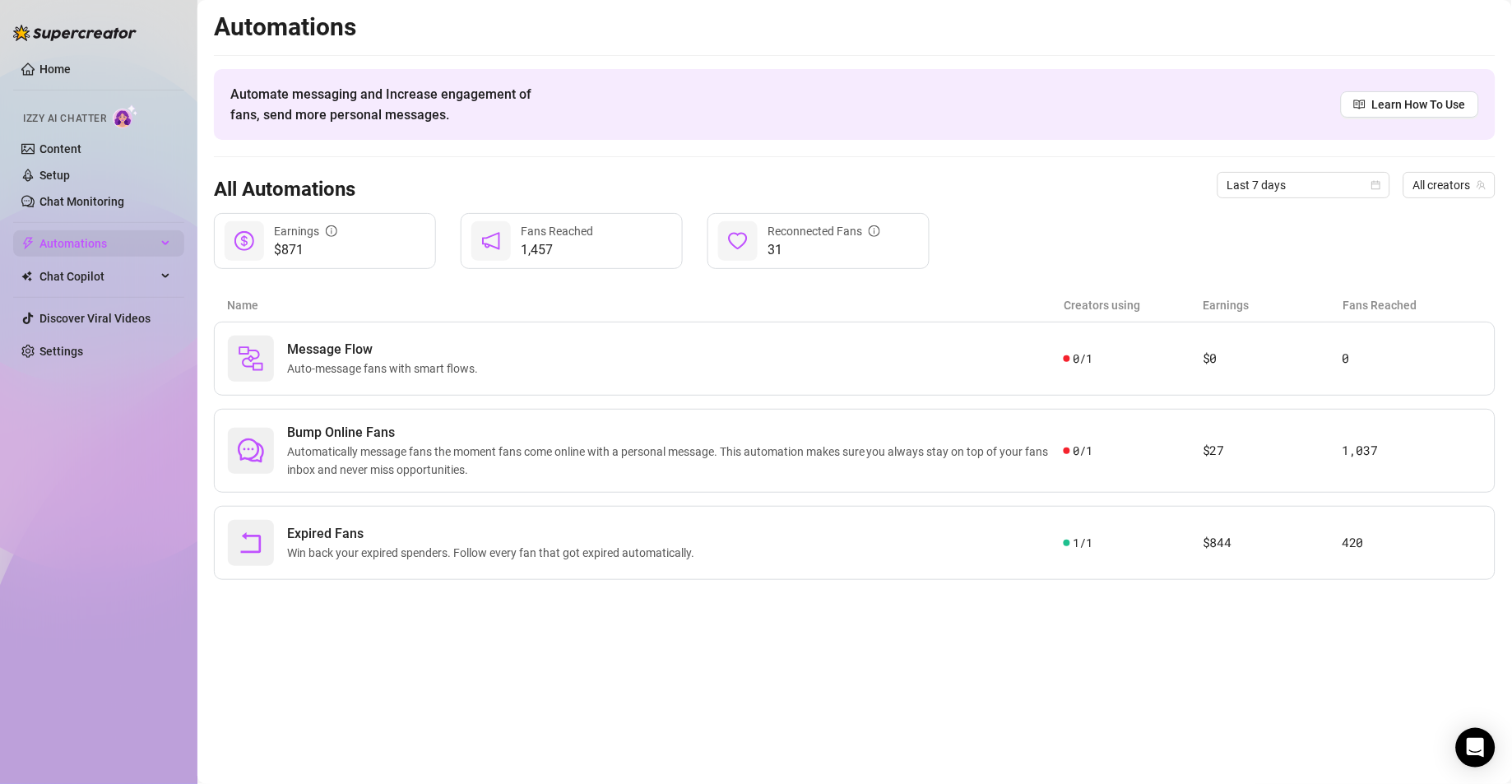
click at [65, 248] on span "Automations" at bounding box center [97, 243] width 116 height 26
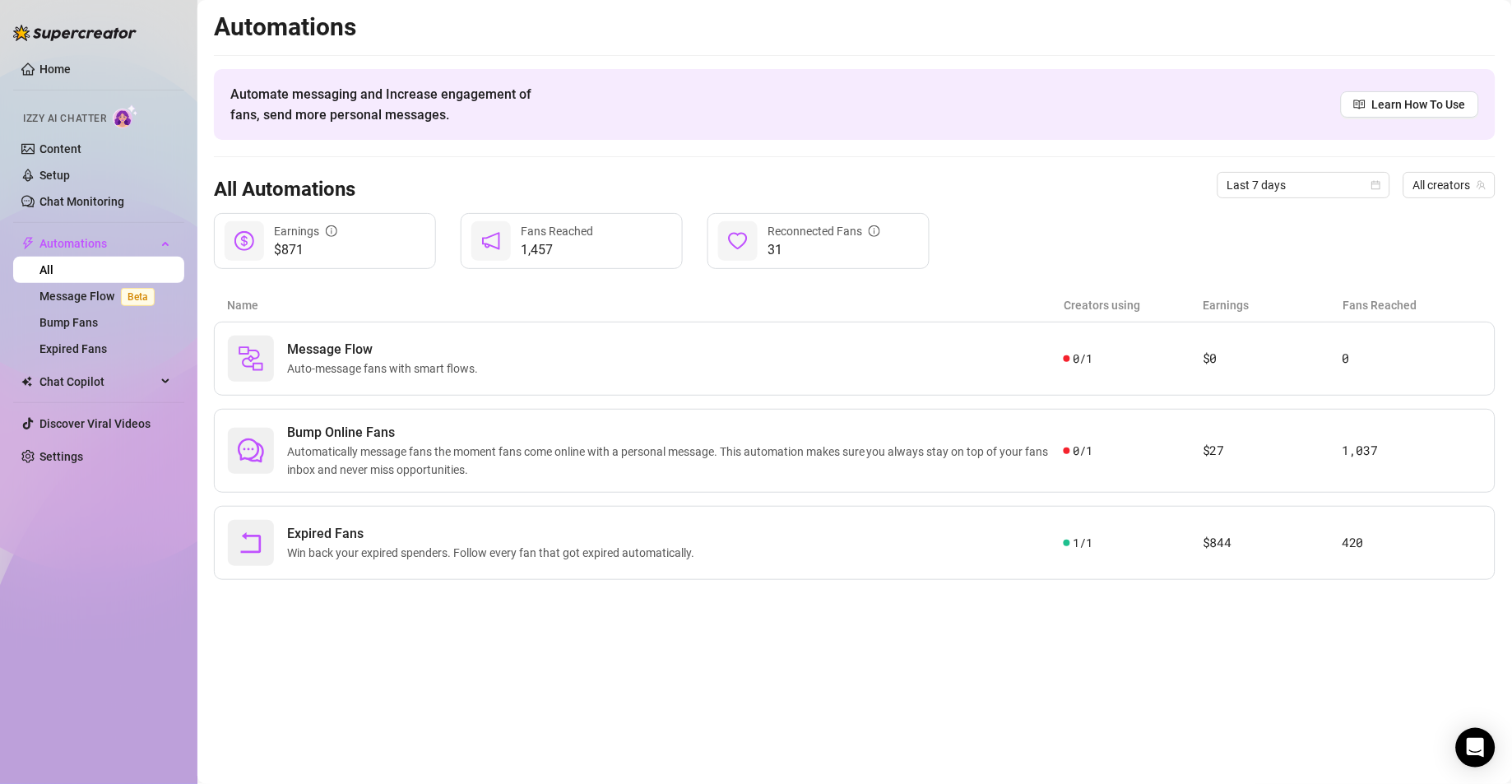
click at [54, 268] on link "All" at bounding box center [46, 269] width 14 height 13
click at [86, 319] on link "Bump Fans" at bounding box center [68, 322] width 59 height 13
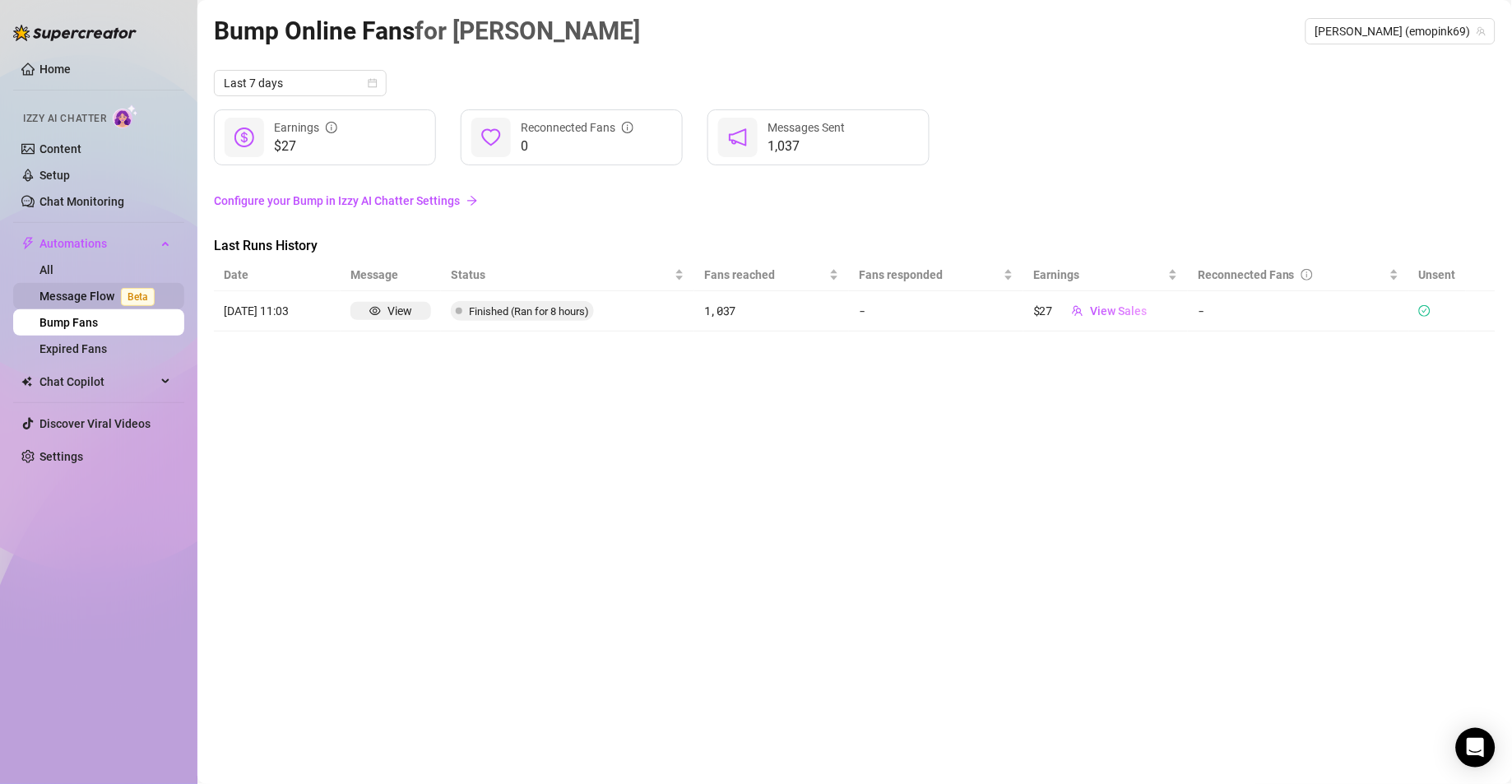
click at [89, 300] on link "Message Flow Beta" at bounding box center [100, 295] width 121 height 13
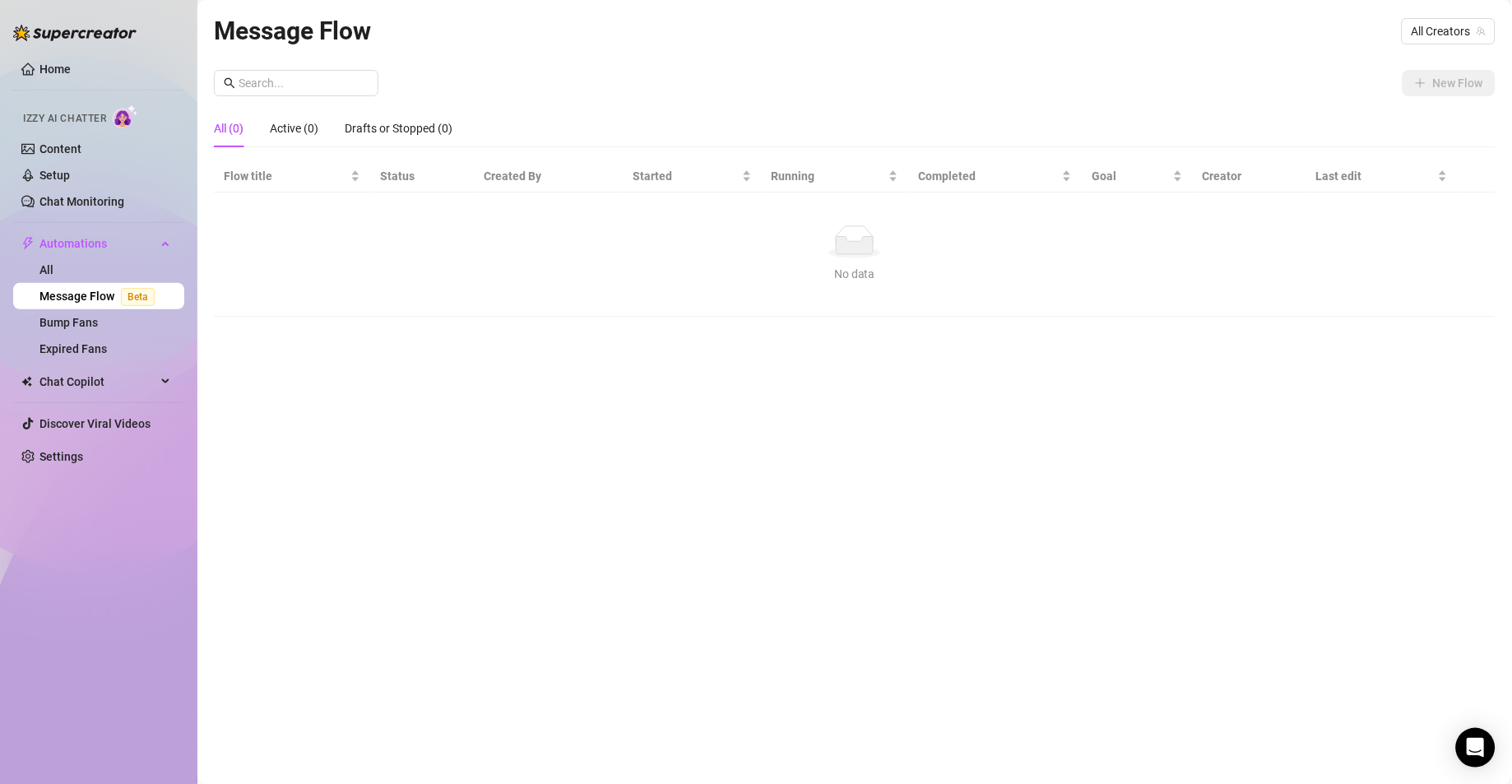
click at [1079, 607] on div "Message Flow All Creators New Flow All (0) Active (0) Drafts or Stopped (0) Flo…" at bounding box center [855, 372] width 1281 height 722
